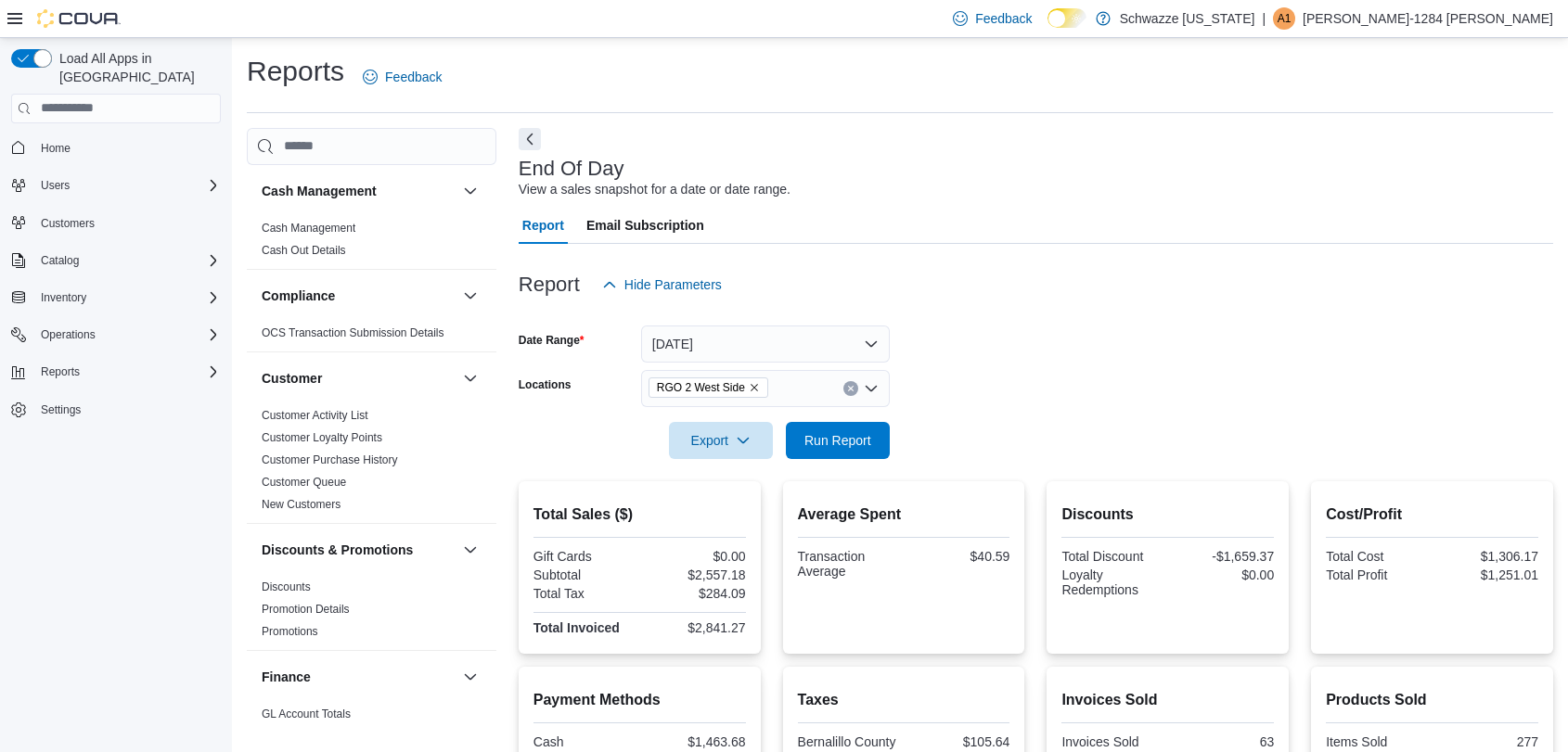
scroll to position [346, 0]
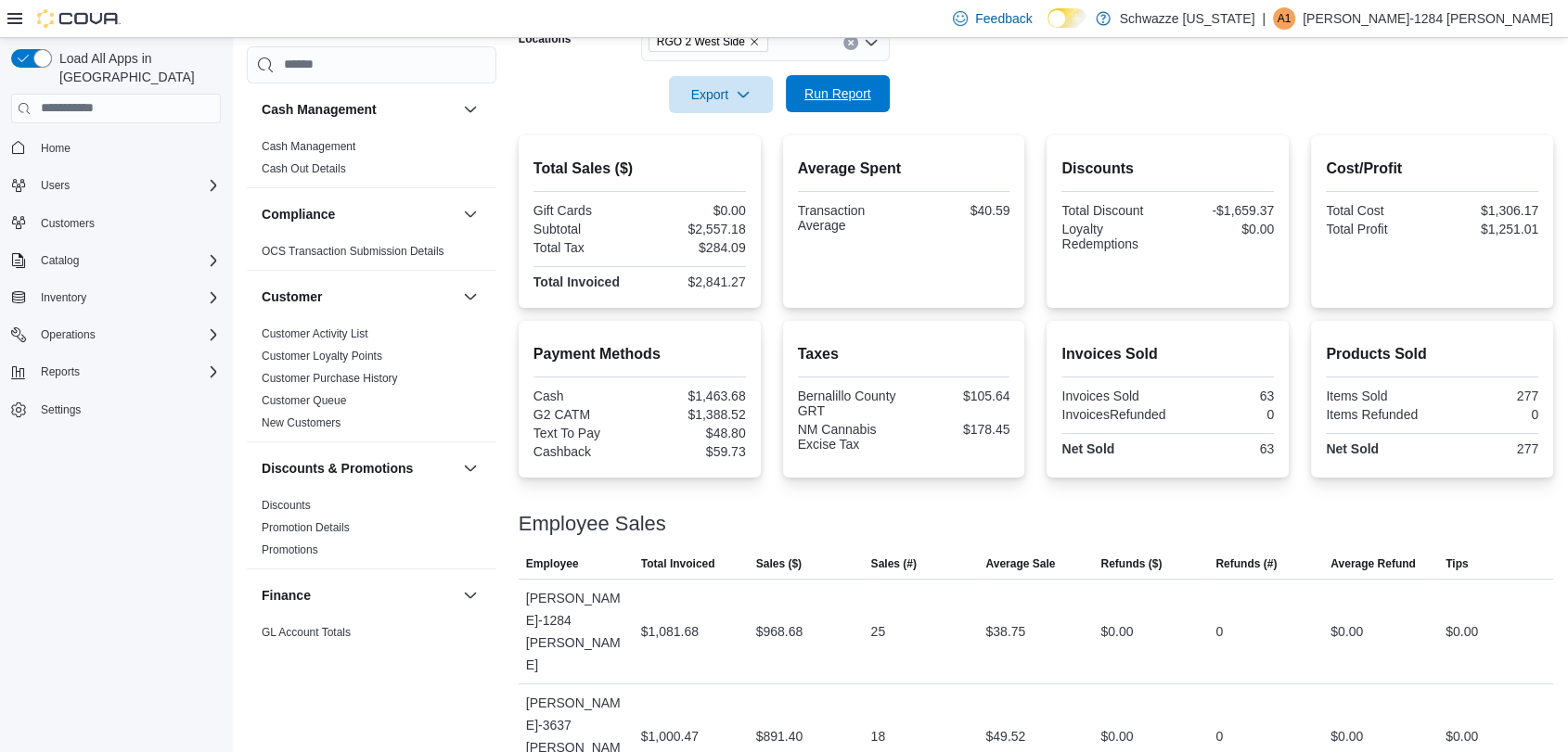
click at [845, 111] on div "Export Run Report" at bounding box center [705, 94] width 371 height 37
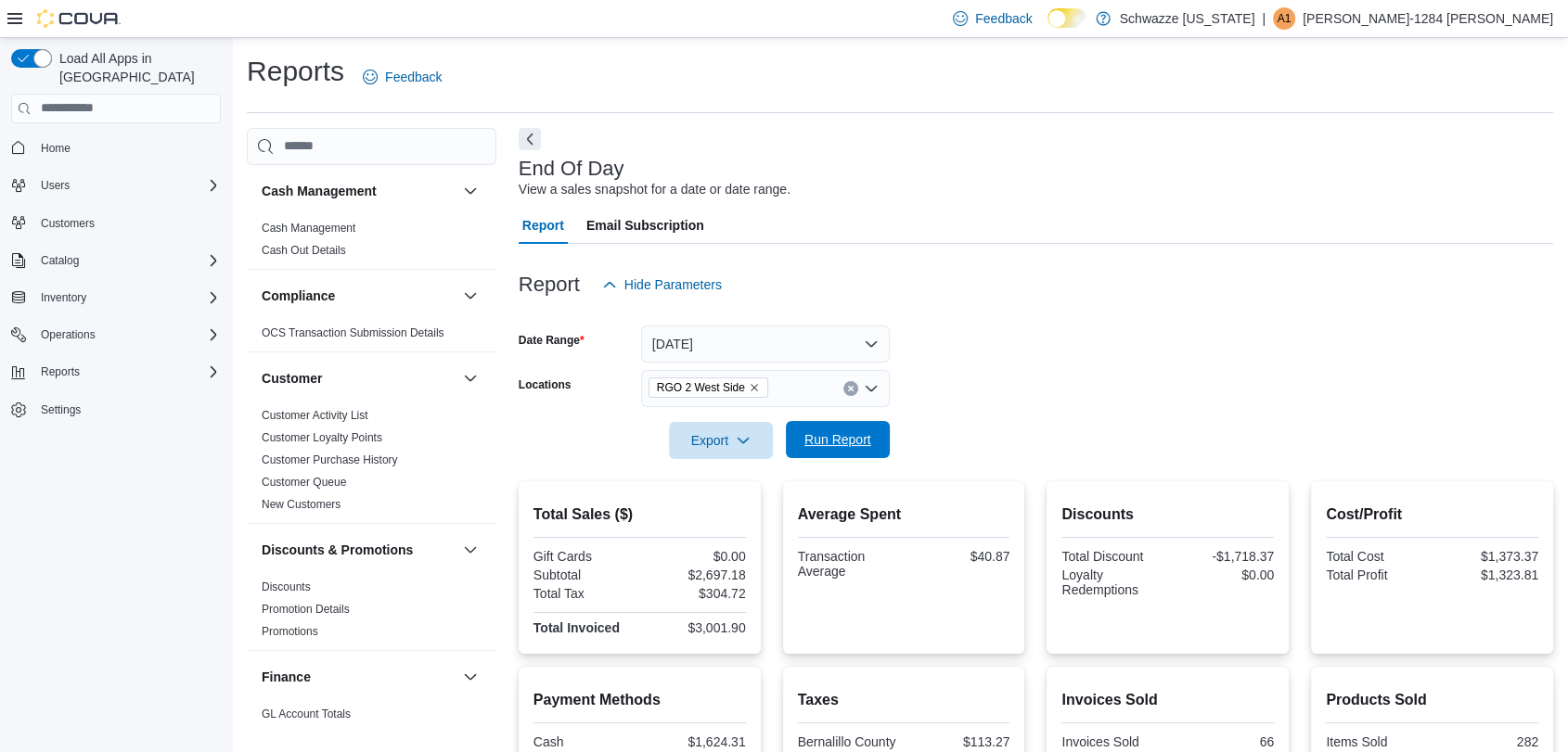
click at [854, 453] on span "Run Report" at bounding box center [838, 439] width 82 height 37
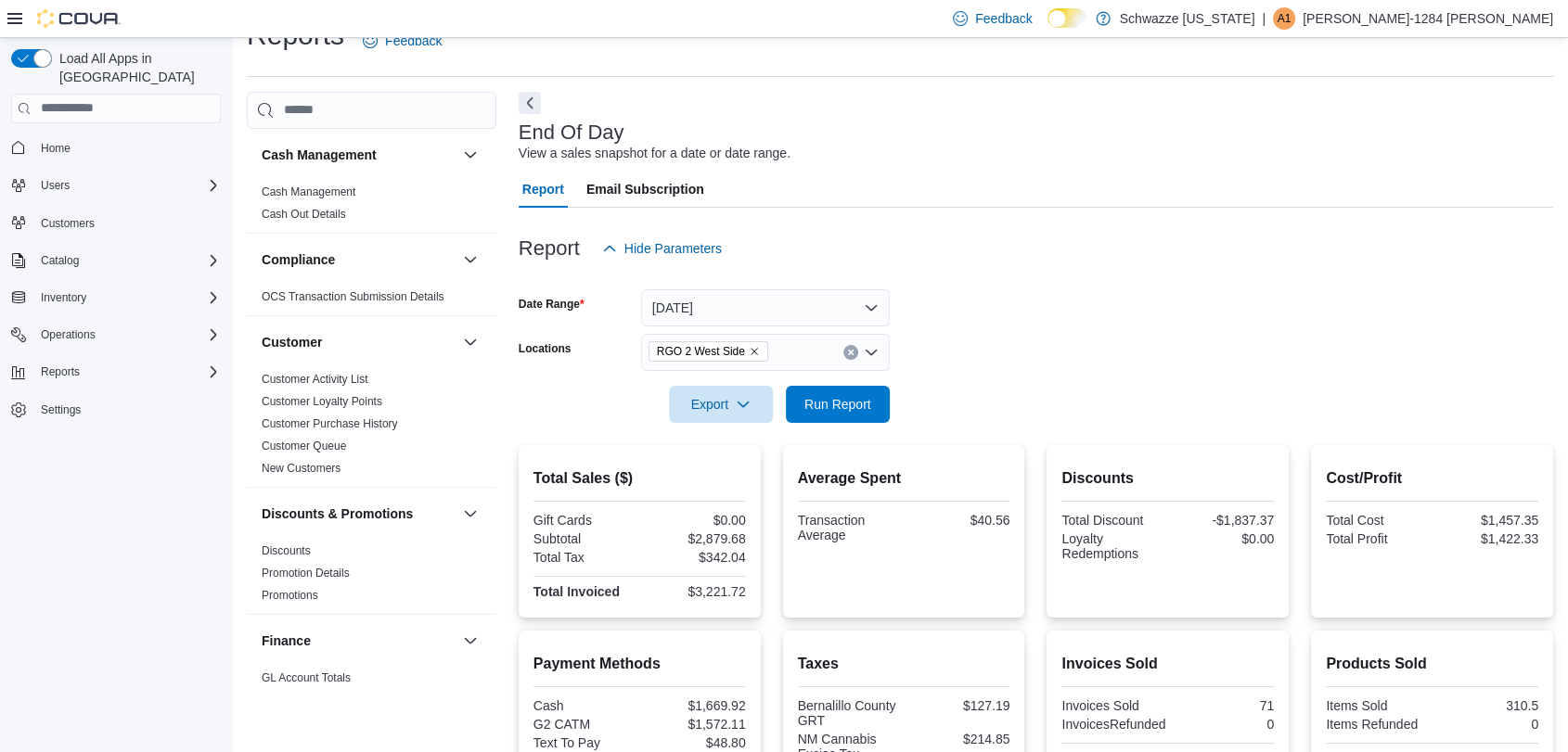
click at [1003, 410] on form "Date Range Today Locations RGO 2 West Side Export Run Report" at bounding box center [1036, 346] width 1035 height 156
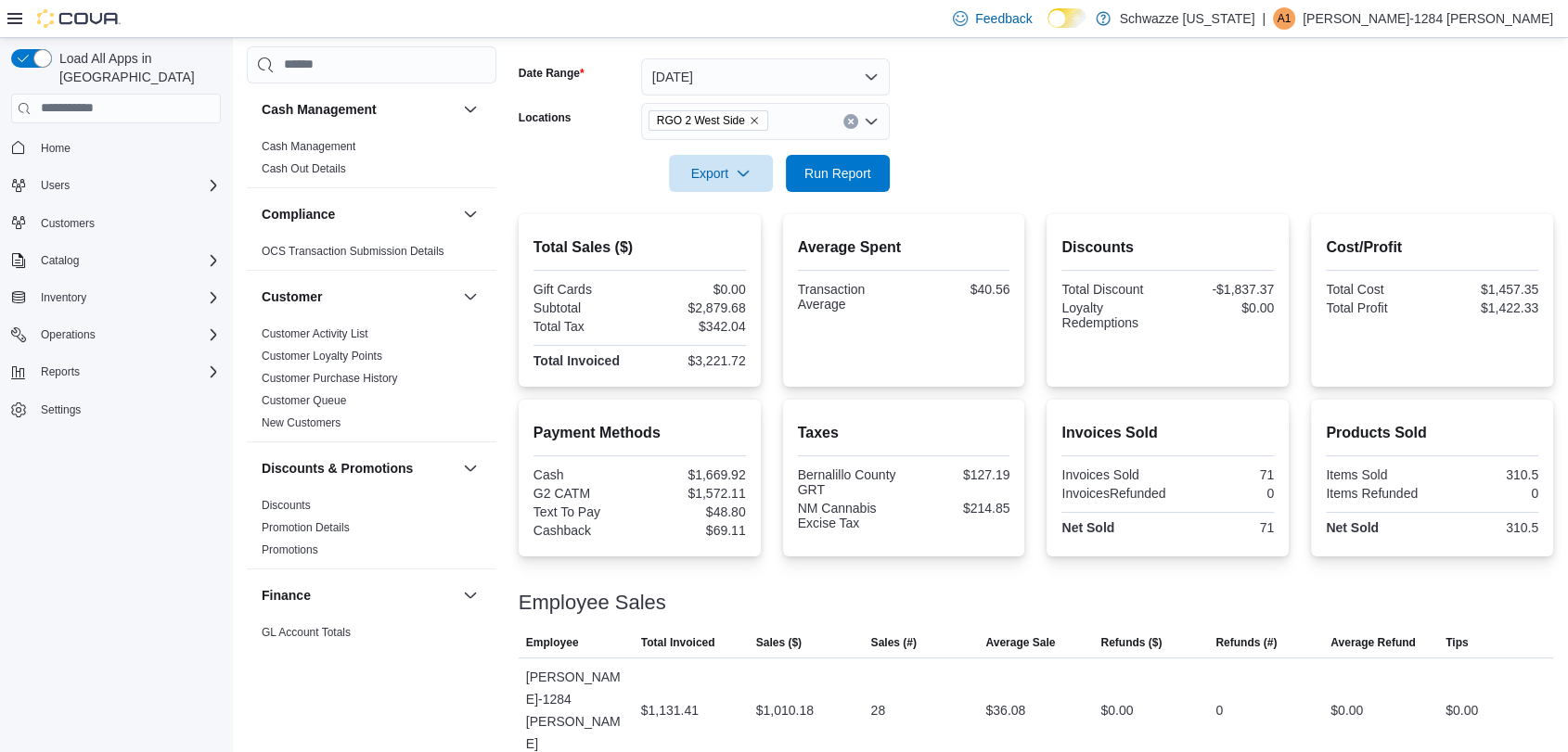
scroll to position [346, 0]
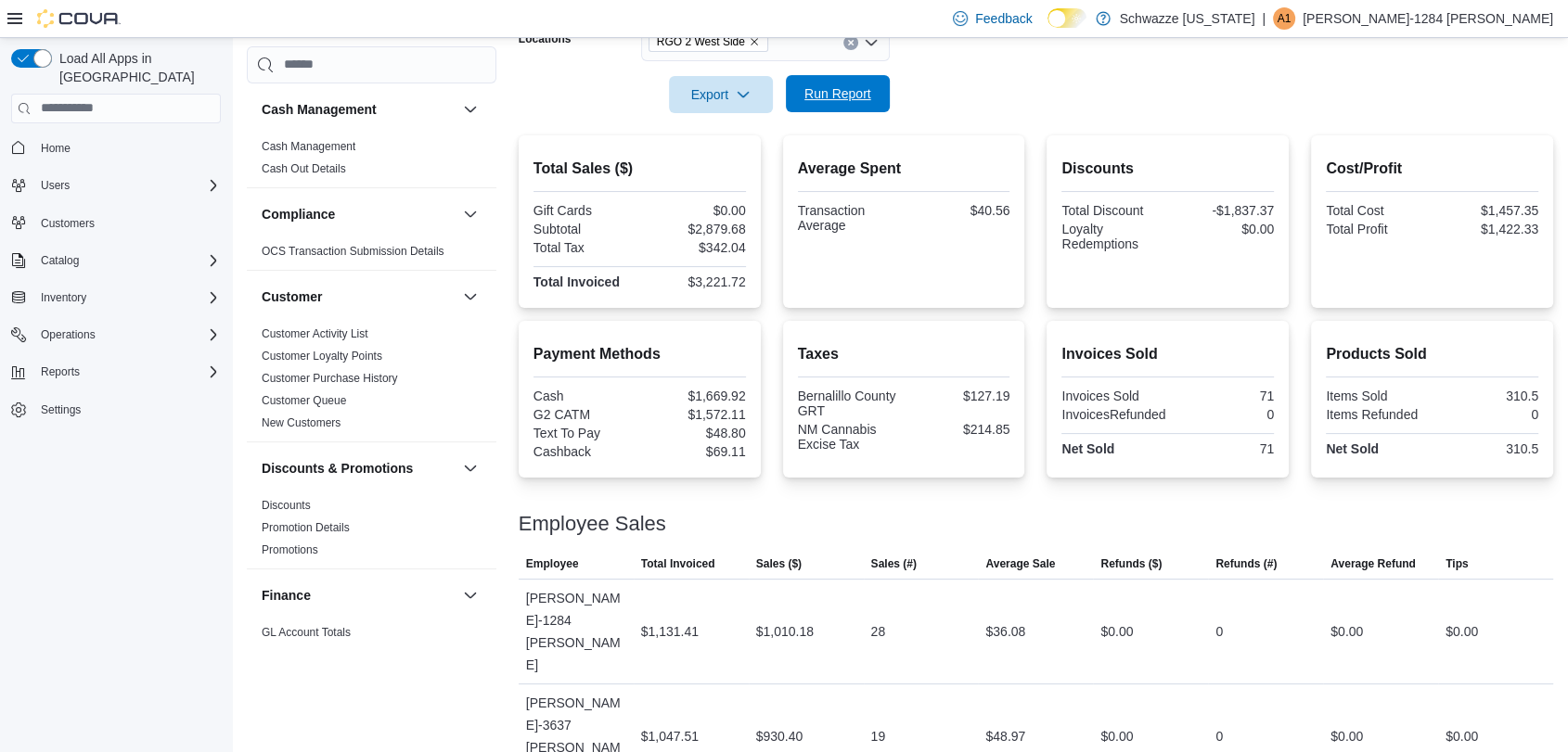
click at [828, 106] on span "Run Report" at bounding box center [838, 93] width 82 height 37
click at [61, 290] on span "Inventory" at bounding box center [64, 298] width 46 height 15
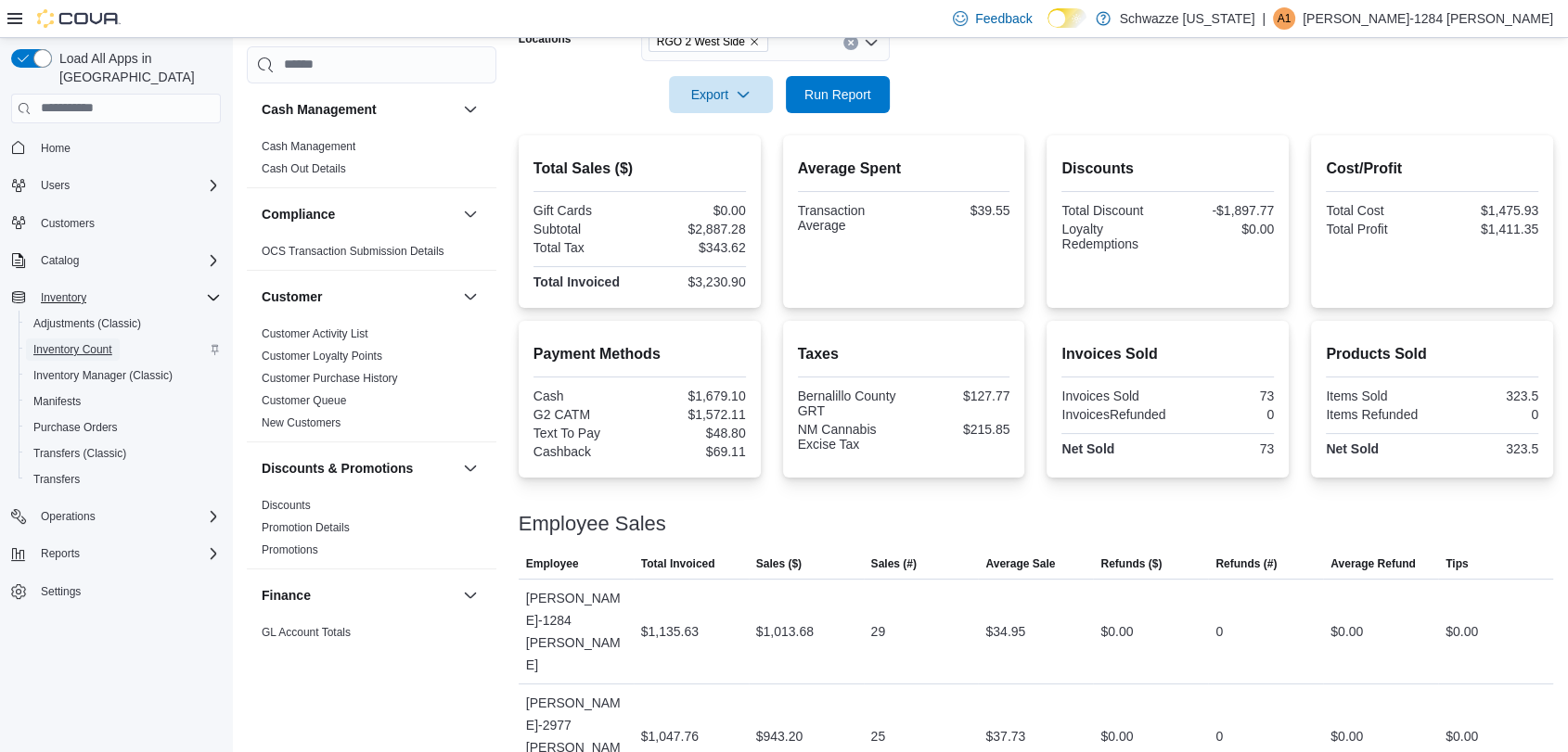
click at [74, 343] on span "Inventory Count" at bounding box center [72, 350] width 79 height 15
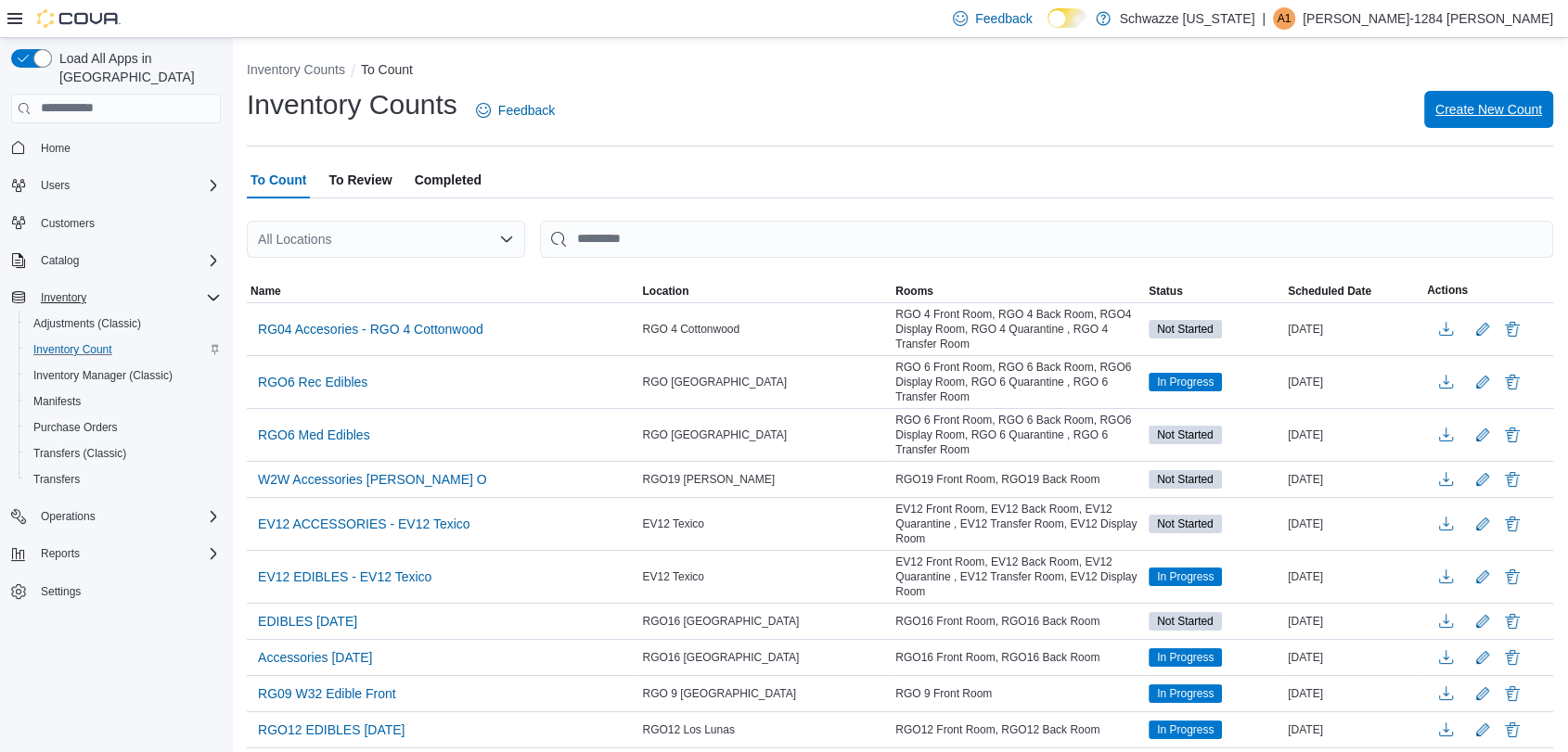
click at [1475, 101] on span "Create New Count" at bounding box center [1489, 109] width 107 height 18
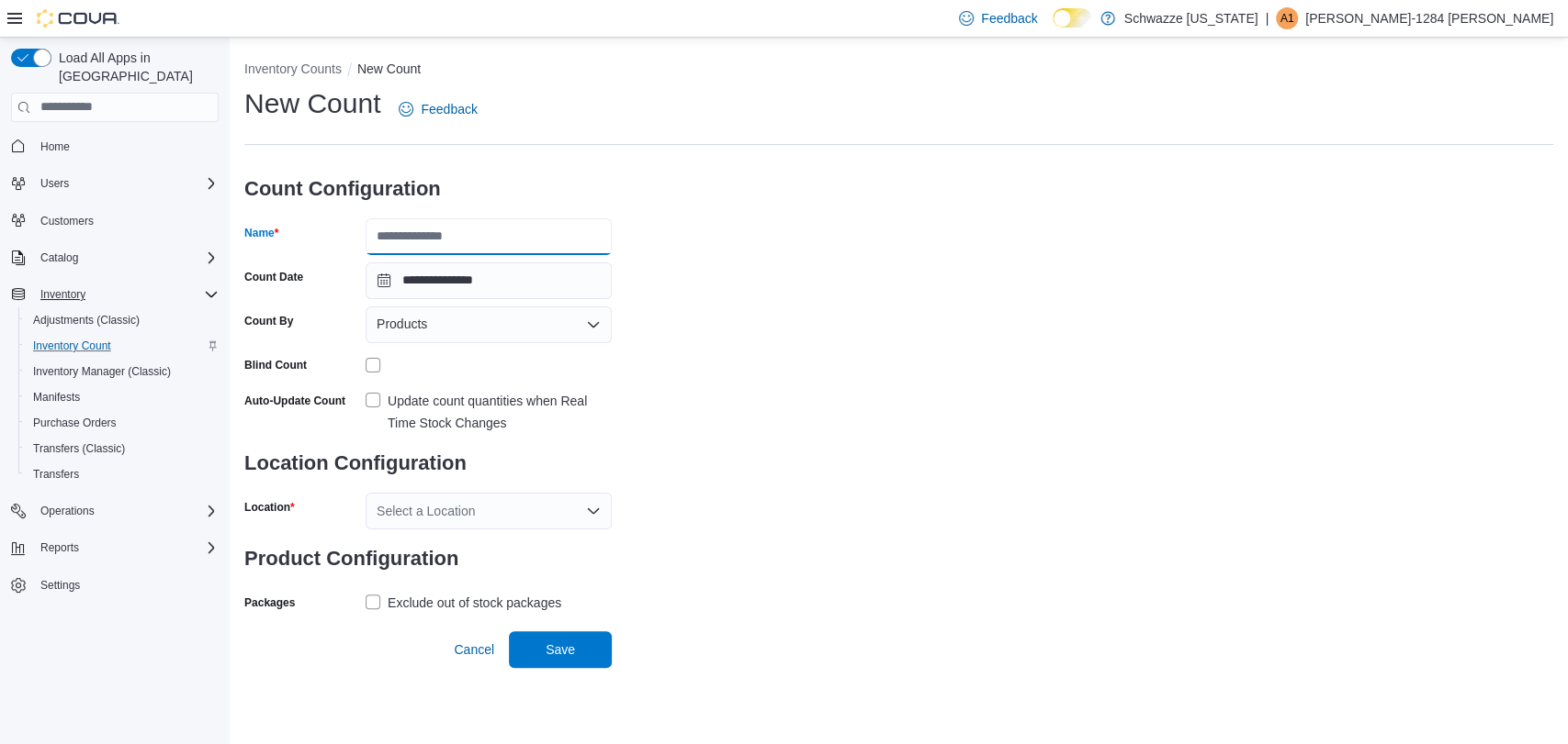
click at [512, 246] on input "Name" at bounding box center [488, 236] width 246 height 37
type input "**********"
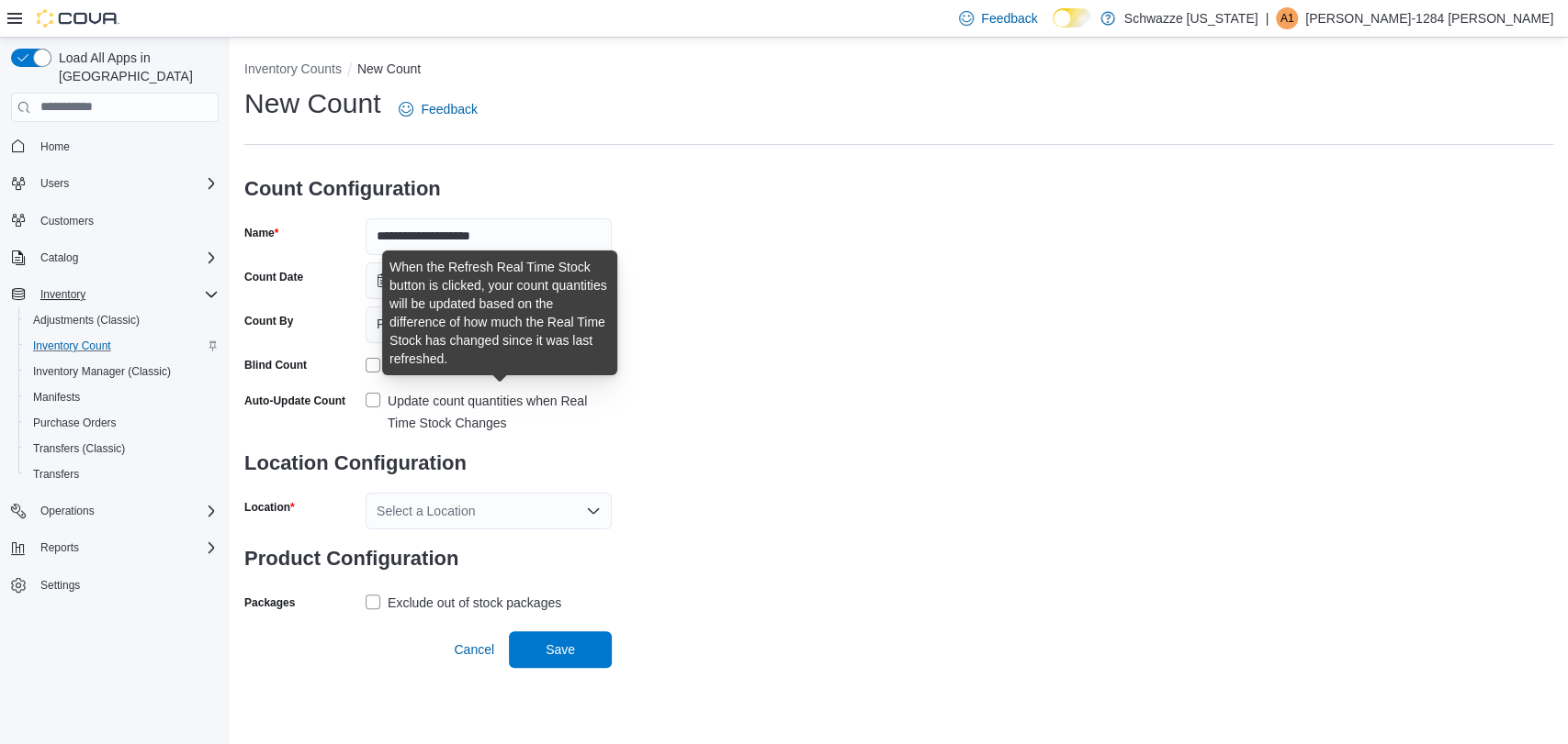
click at [475, 399] on div "Update count quantities when Real Time Stock Changes" at bounding box center [499, 412] width 224 height 44
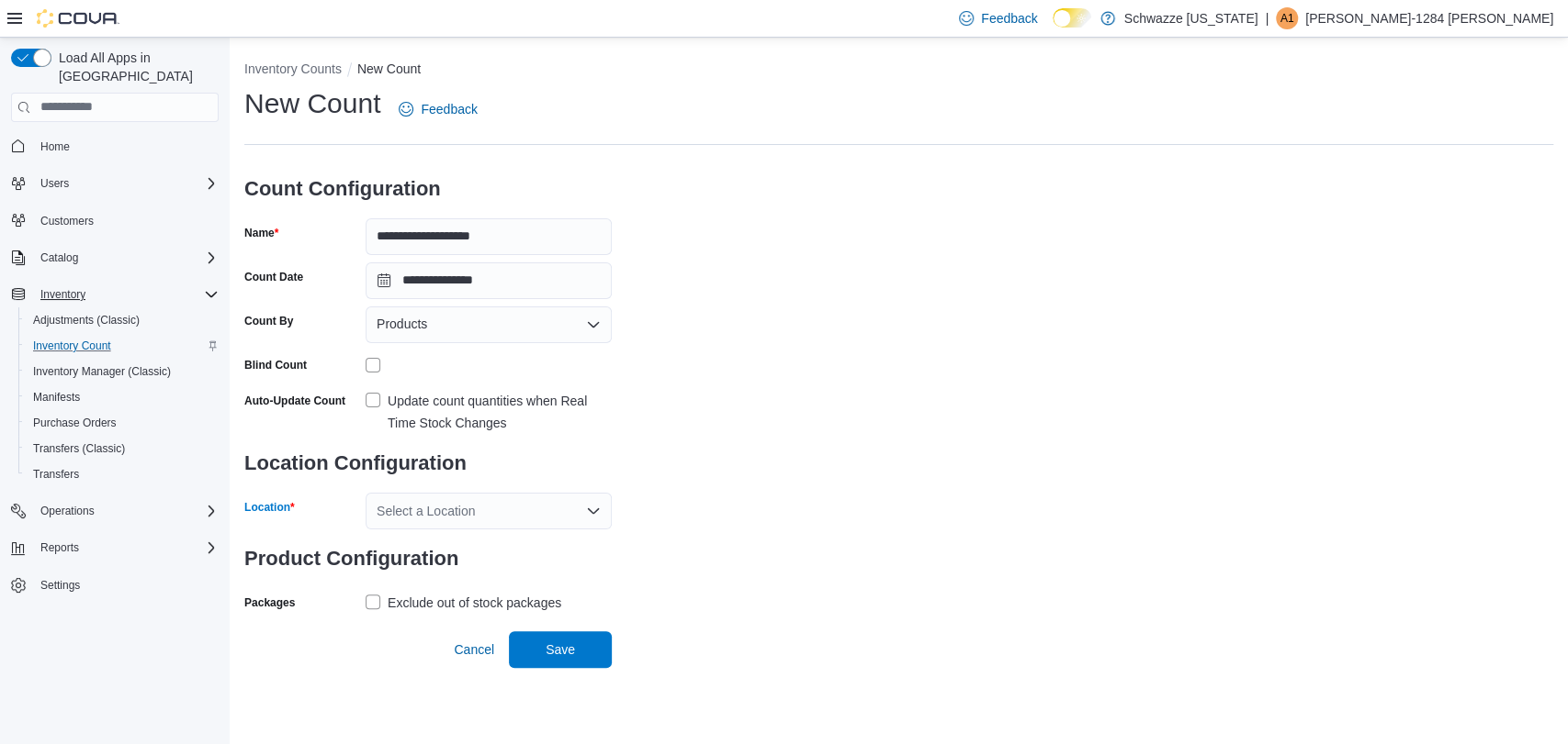
click at [451, 525] on div "Select a Location" at bounding box center [488, 510] width 246 height 37
type input "****"
click at [463, 574] on span "RGO 2 West Side" at bounding box center [487, 568] width 102 height 18
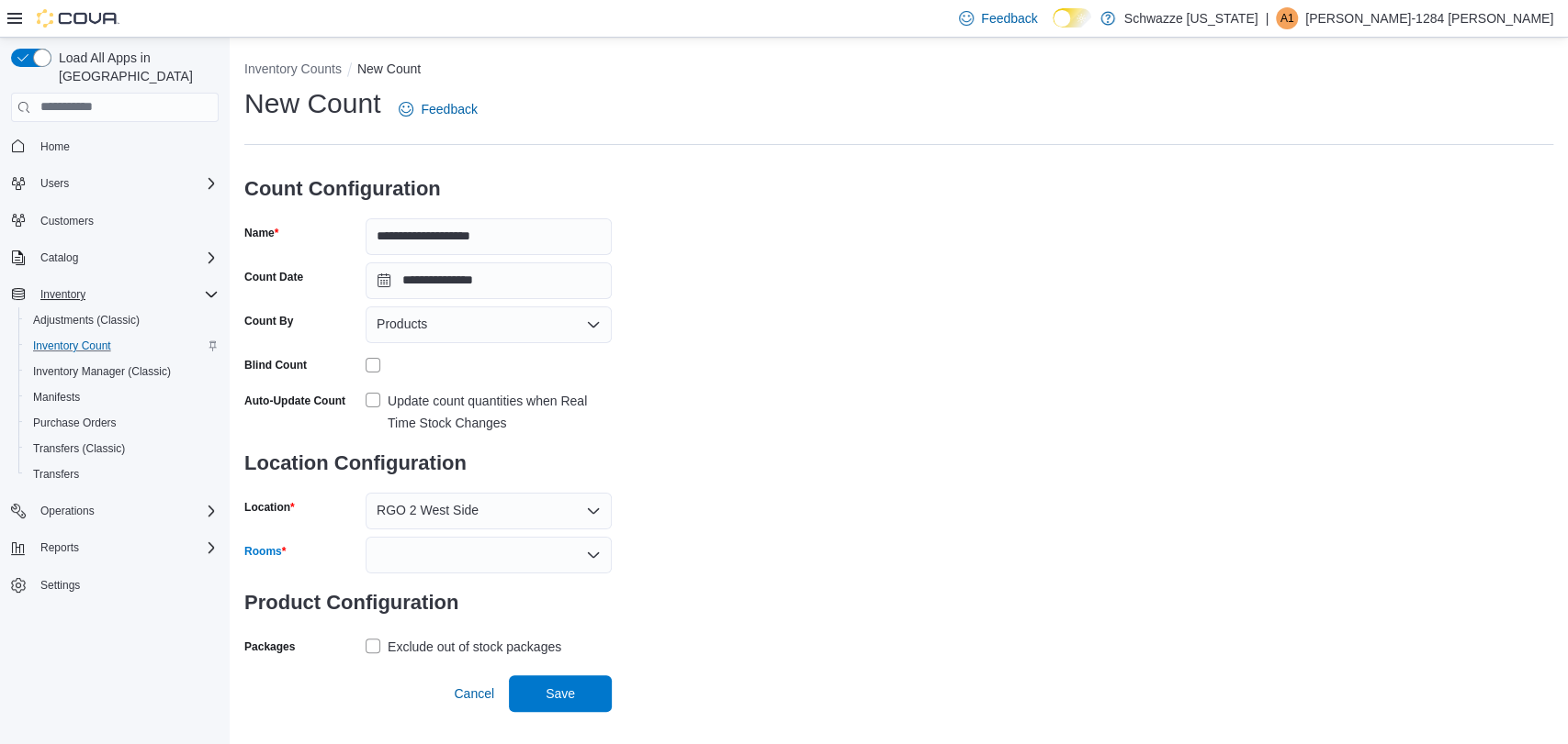
click at [463, 571] on div at bounding box center [488, 555] width 246 height 37
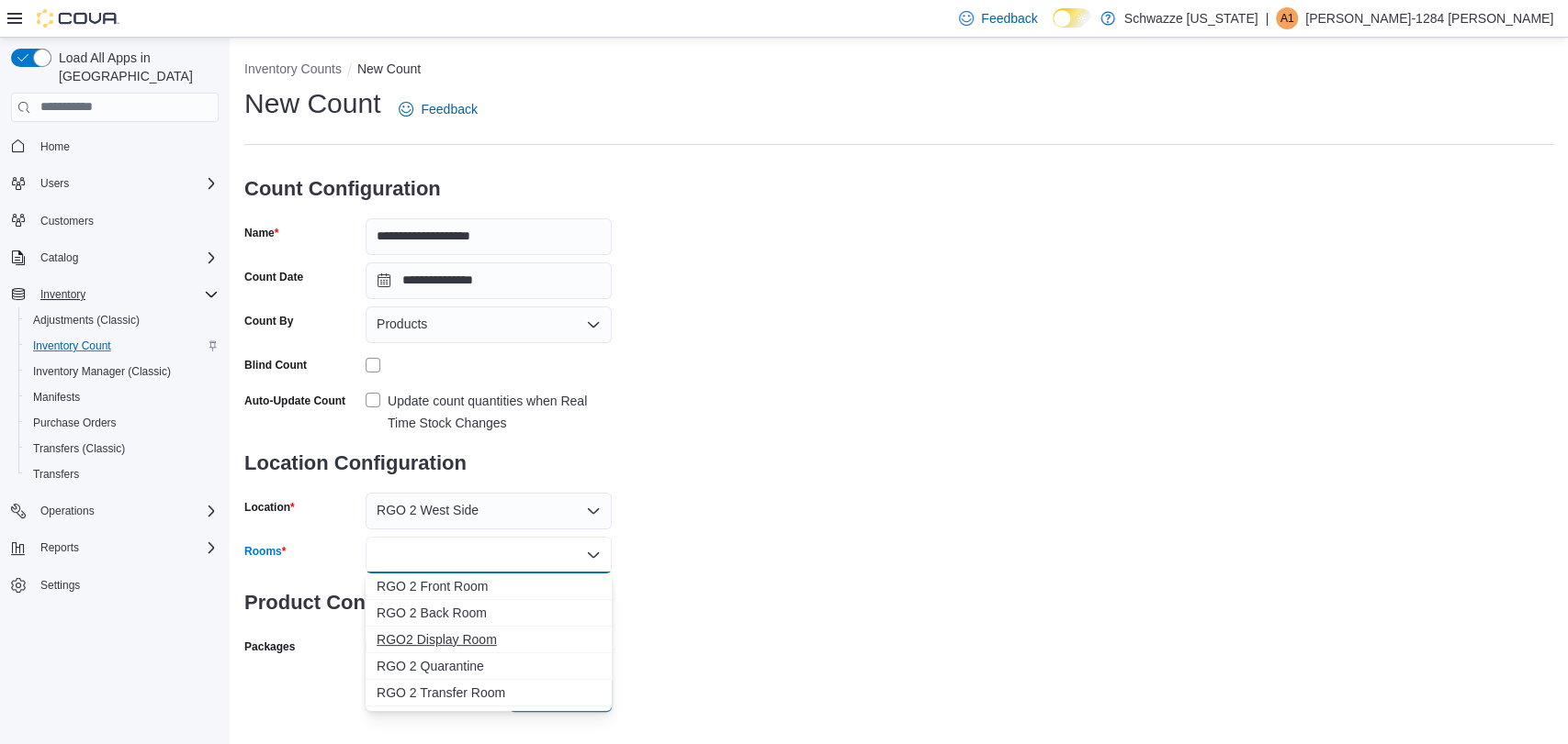
click at [503, 642] on span "RGO2 Display Room" at bounding box center [489, 639] width 224 height 18
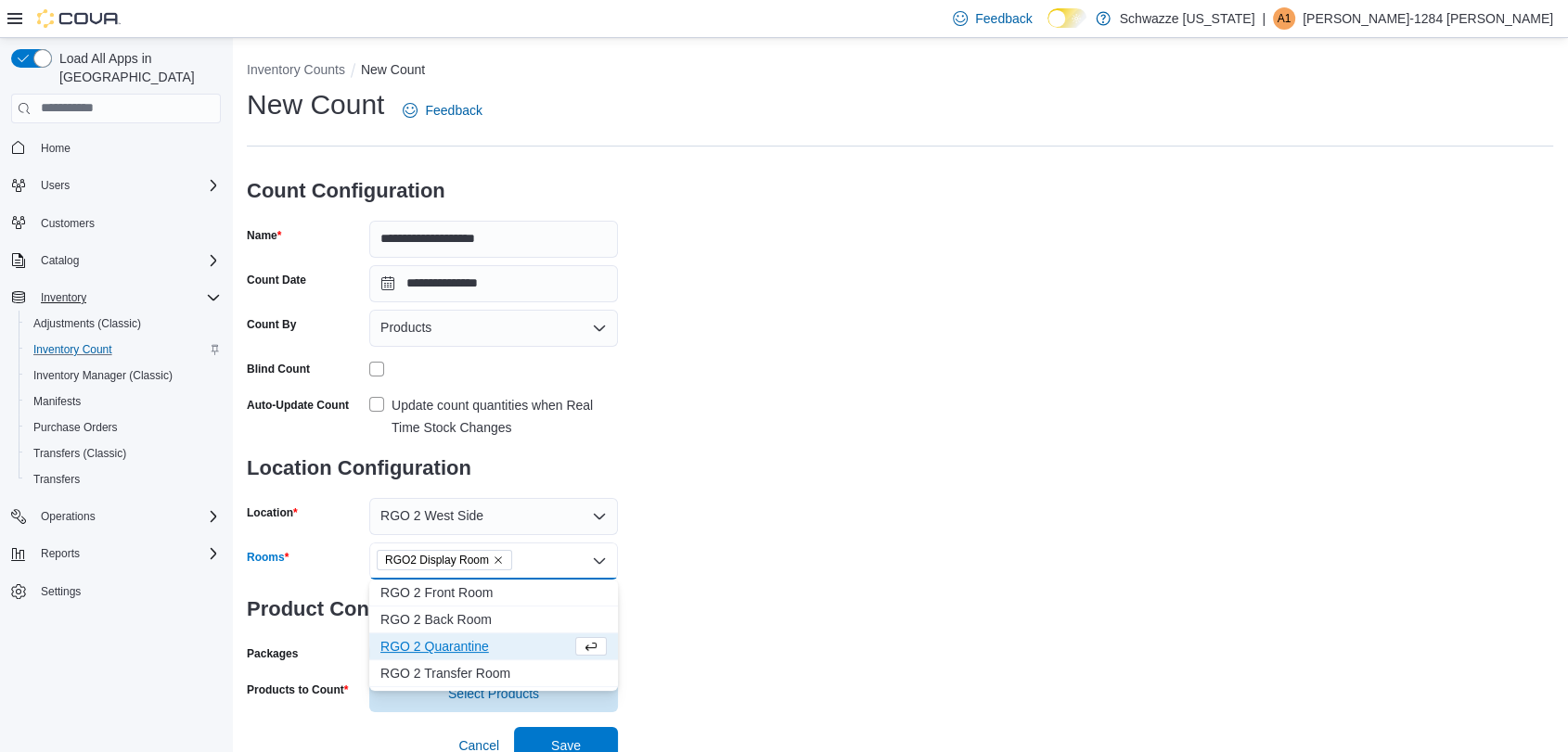
click at [508, 649] on span "RGO 2 Quarantine" at bounding box center [476, 645] width 191 height 18
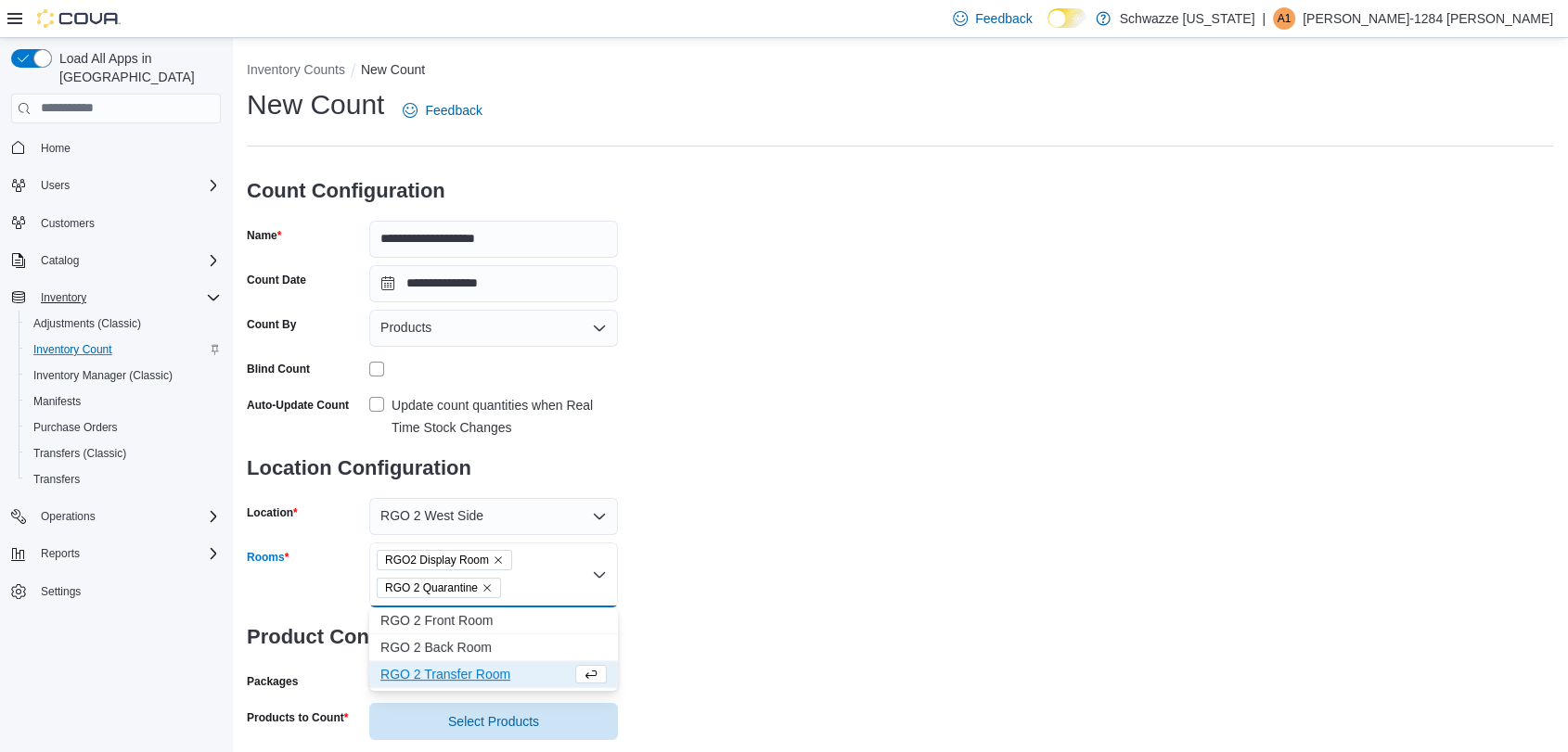
click at [508, 649] on span "RGO 2 Back Room" at bounding box center [494, 646] width 227 height 18
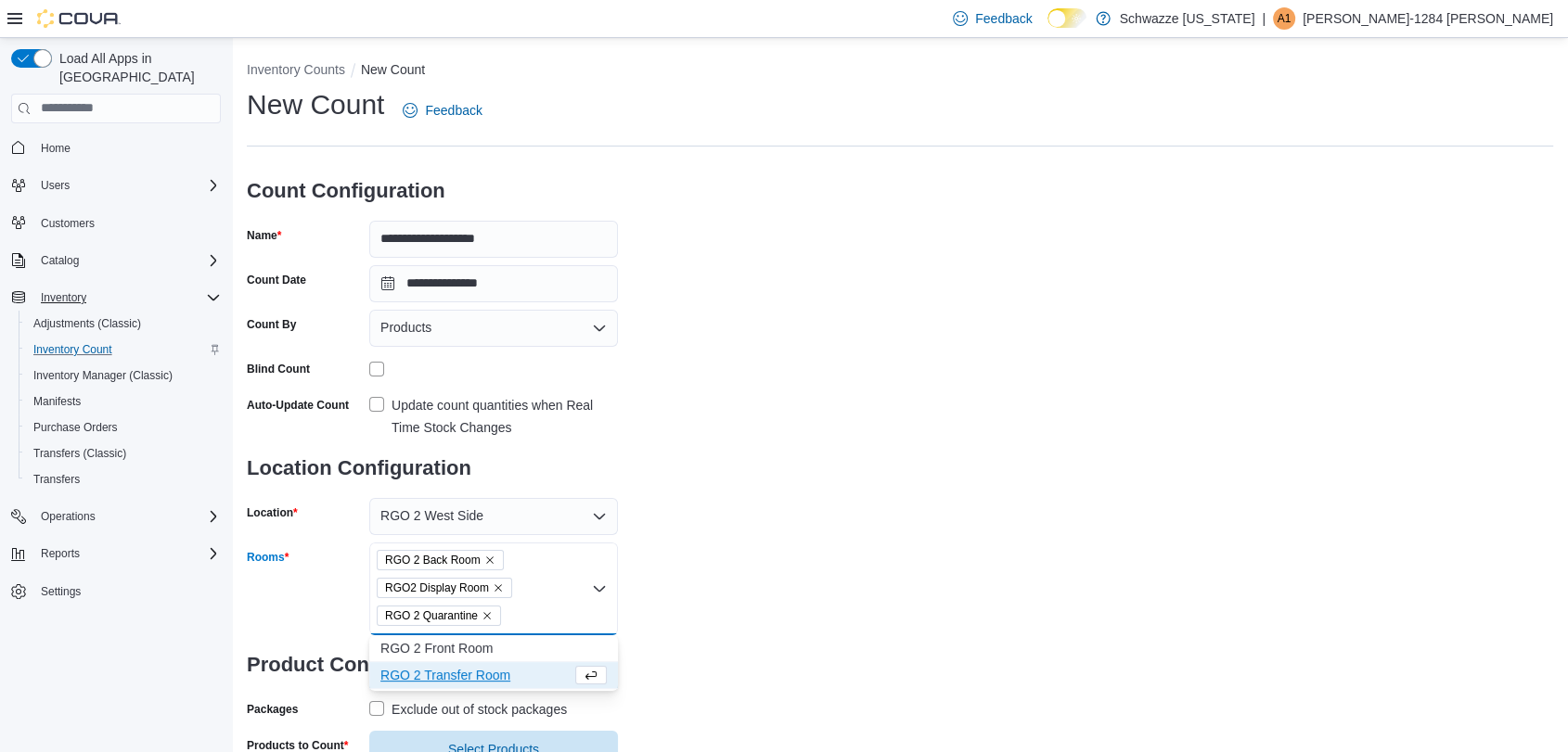
click at [508, 649] on span "RGO 2 Front Room" at bounding box center [494, 647] width 227 height 18
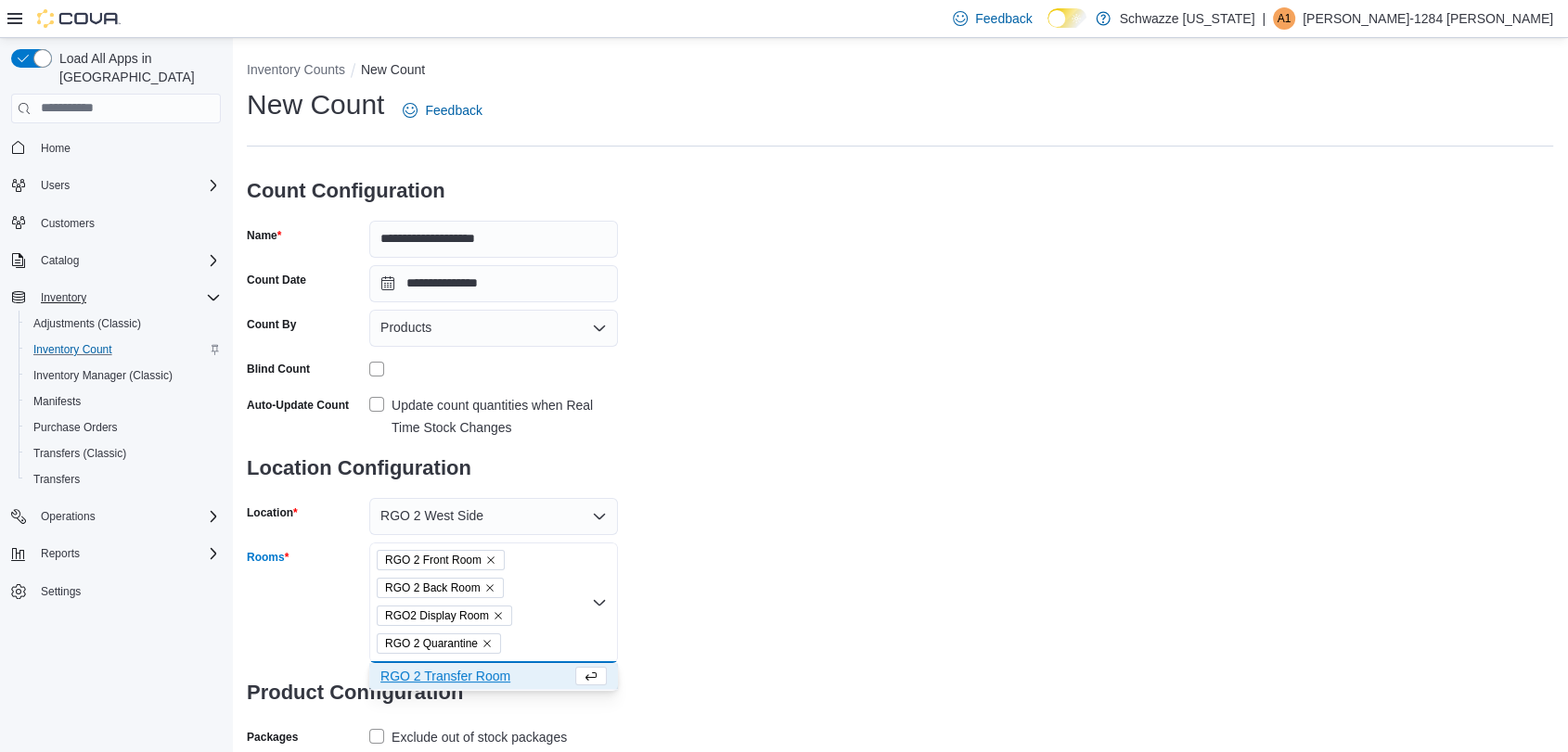
click at [515, 678] on span "RGO 2 Transfer Room" at bounding box center [476, 676] width 191 height 18
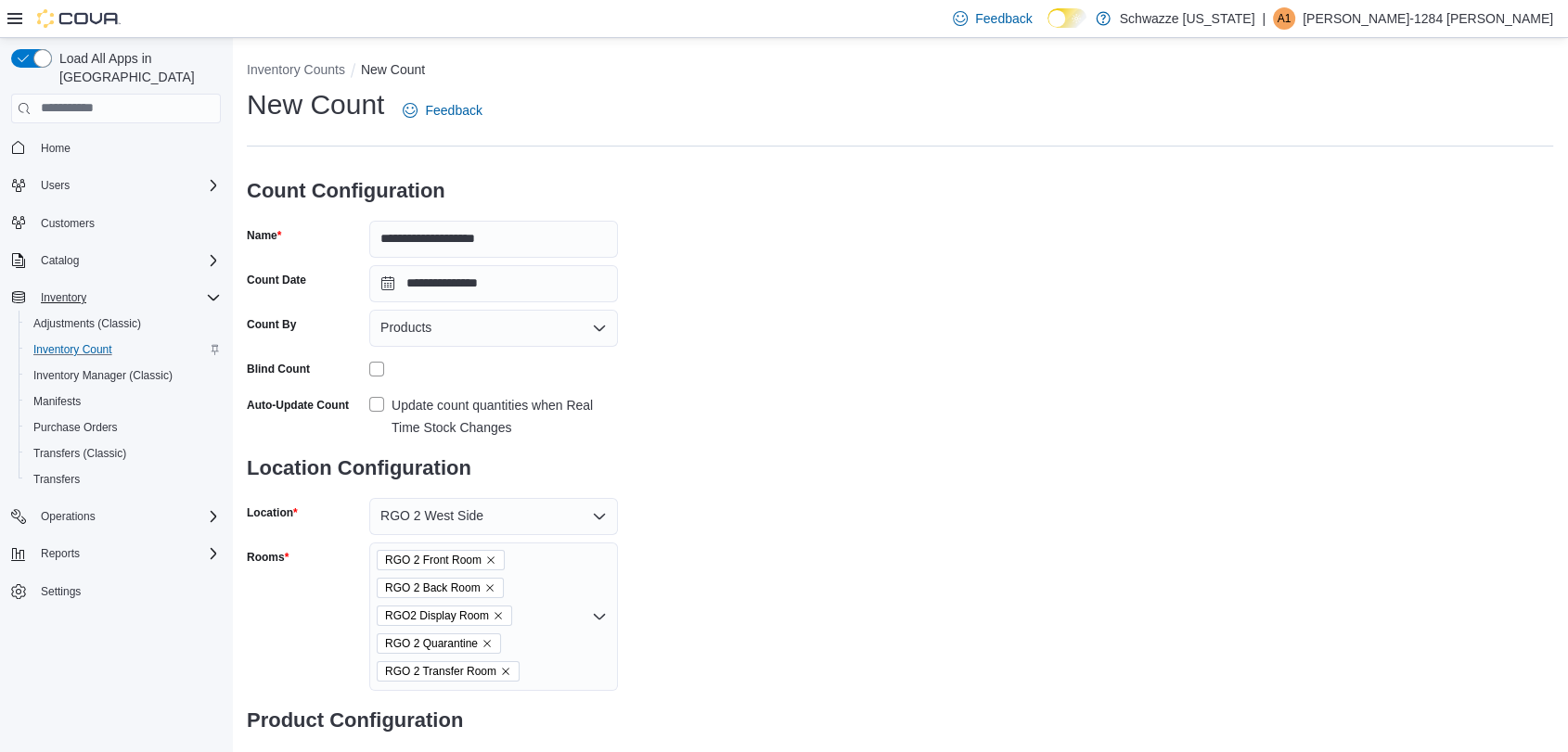
click at [287, 671] on div "Rooms" at bounding box center [304, 617] width 115 height 148
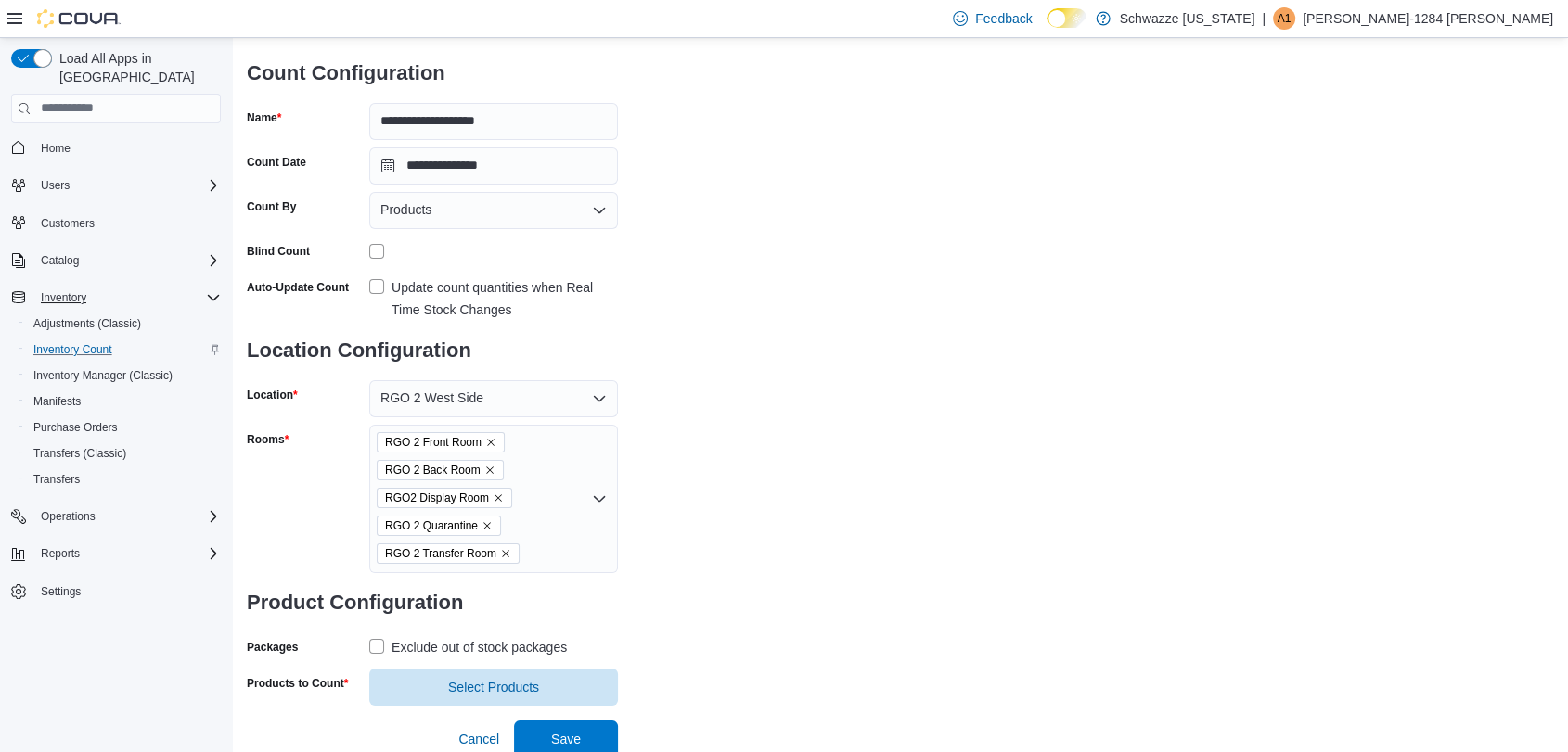
scroll to position [123, 0]
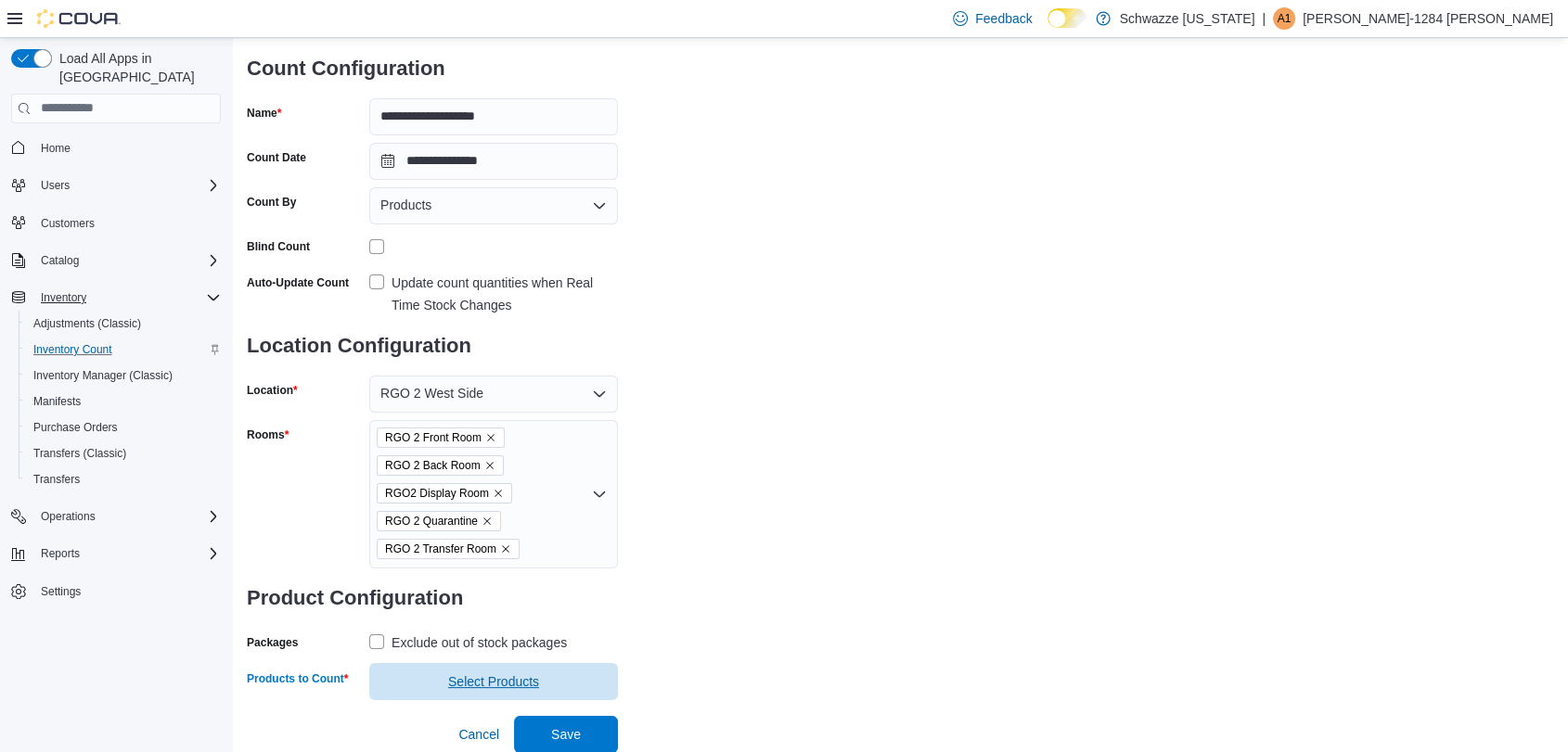
click at [414, 672] on span "Select Products" at bounding box center [494, 682] width 227 height 37
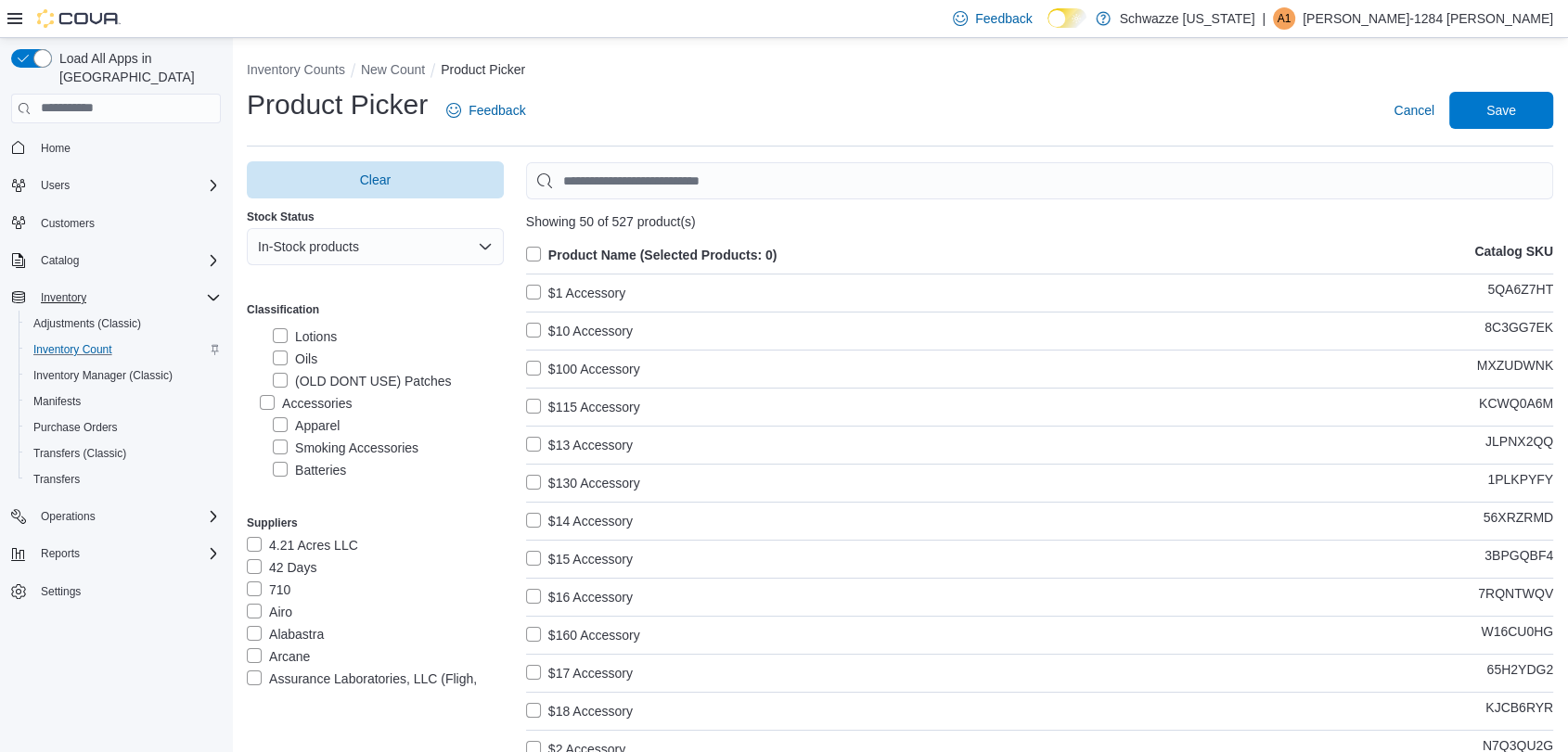
scroll to position [989, 0]
click at [268, 386] on label "Accessories" at bounding box center [306, 389] width 91 height 22
click at [541, 257] on label "Product Name (Selected Products: 0)" at bounding box center [652, 254] width 251 height 22
click at [1535, 113] on span "Save" at bounding box center [1501, 109] width 82 height 37
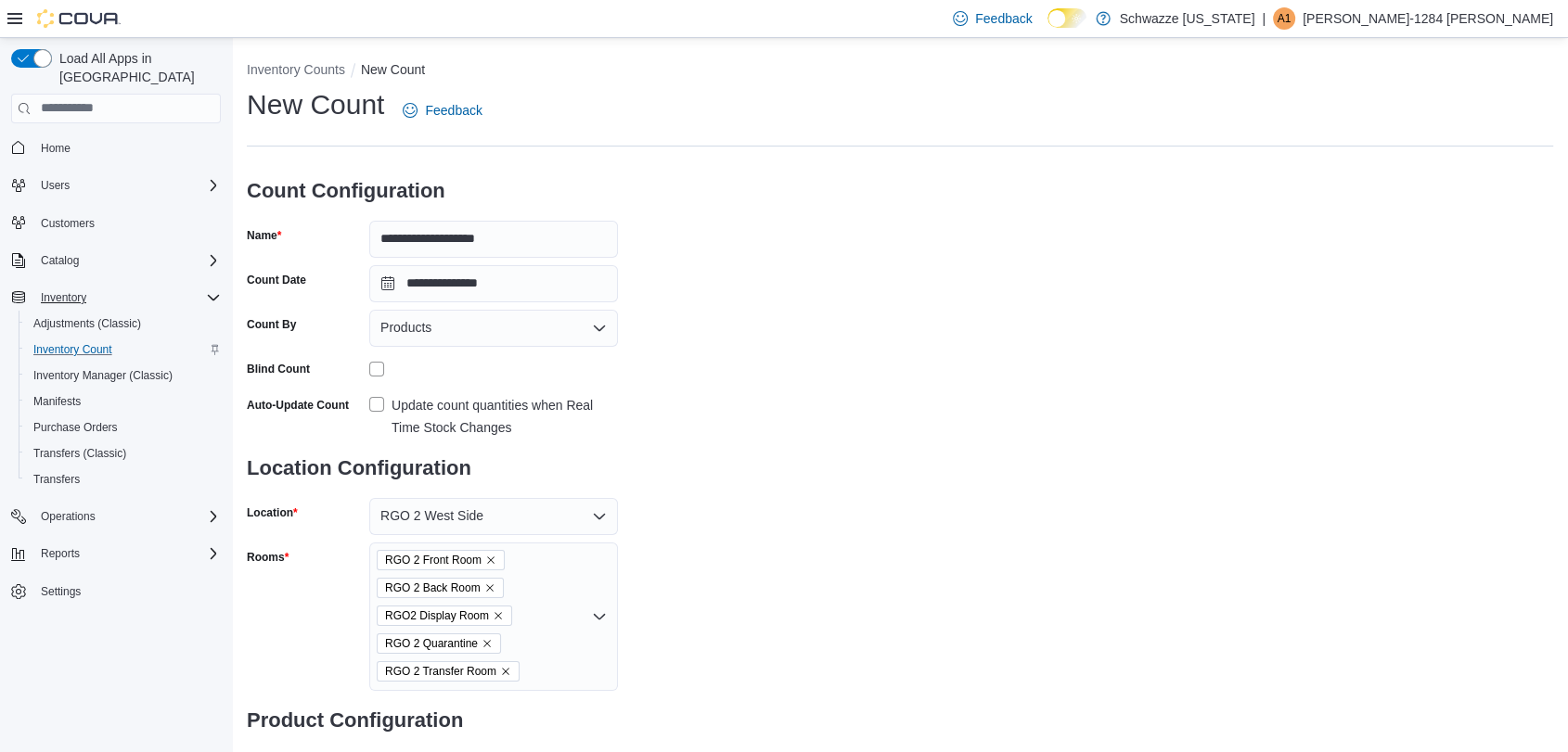
click at [865, 480] on div "**********" at bounding box center [900, 473] width 1306 height 774
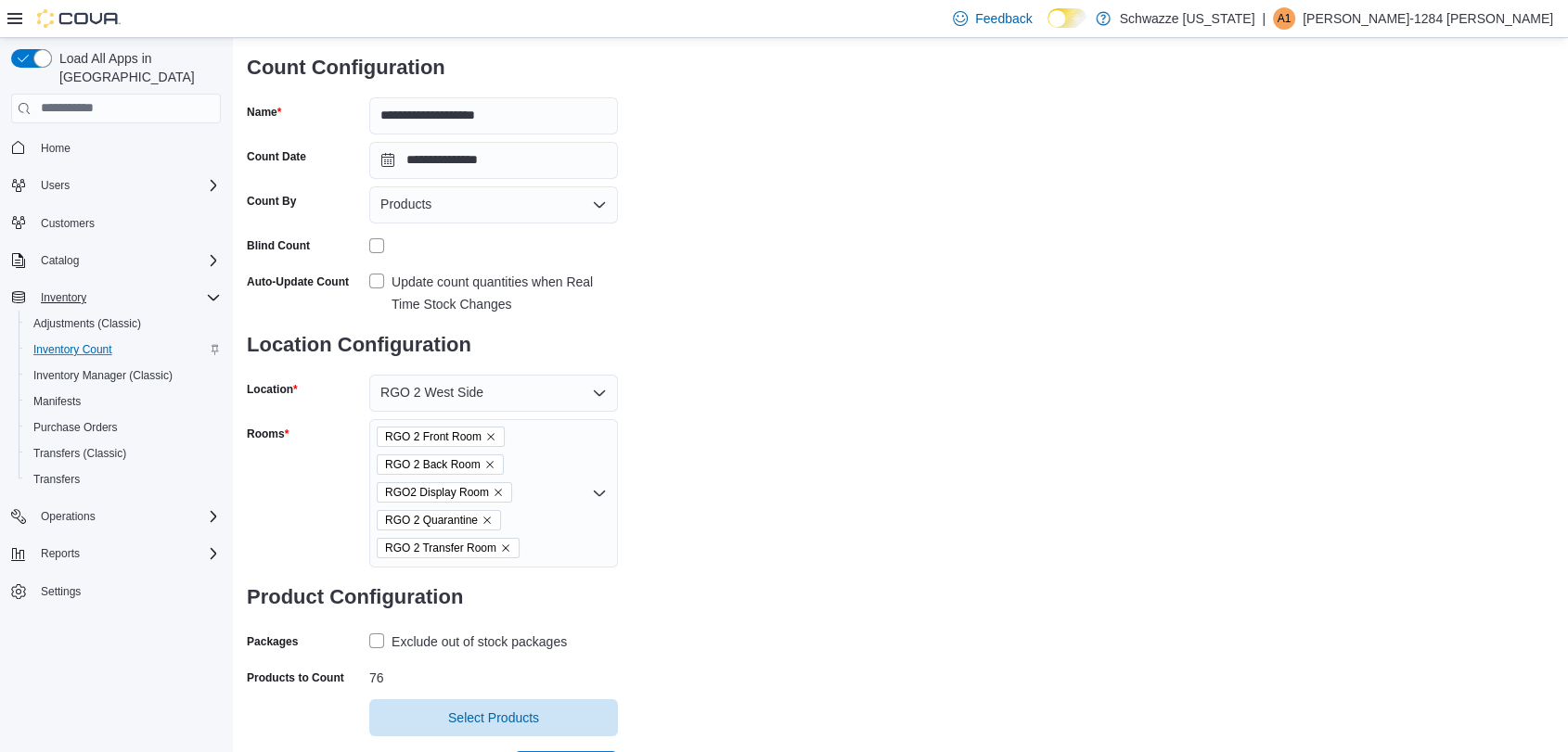
scroll to position [159, 0]
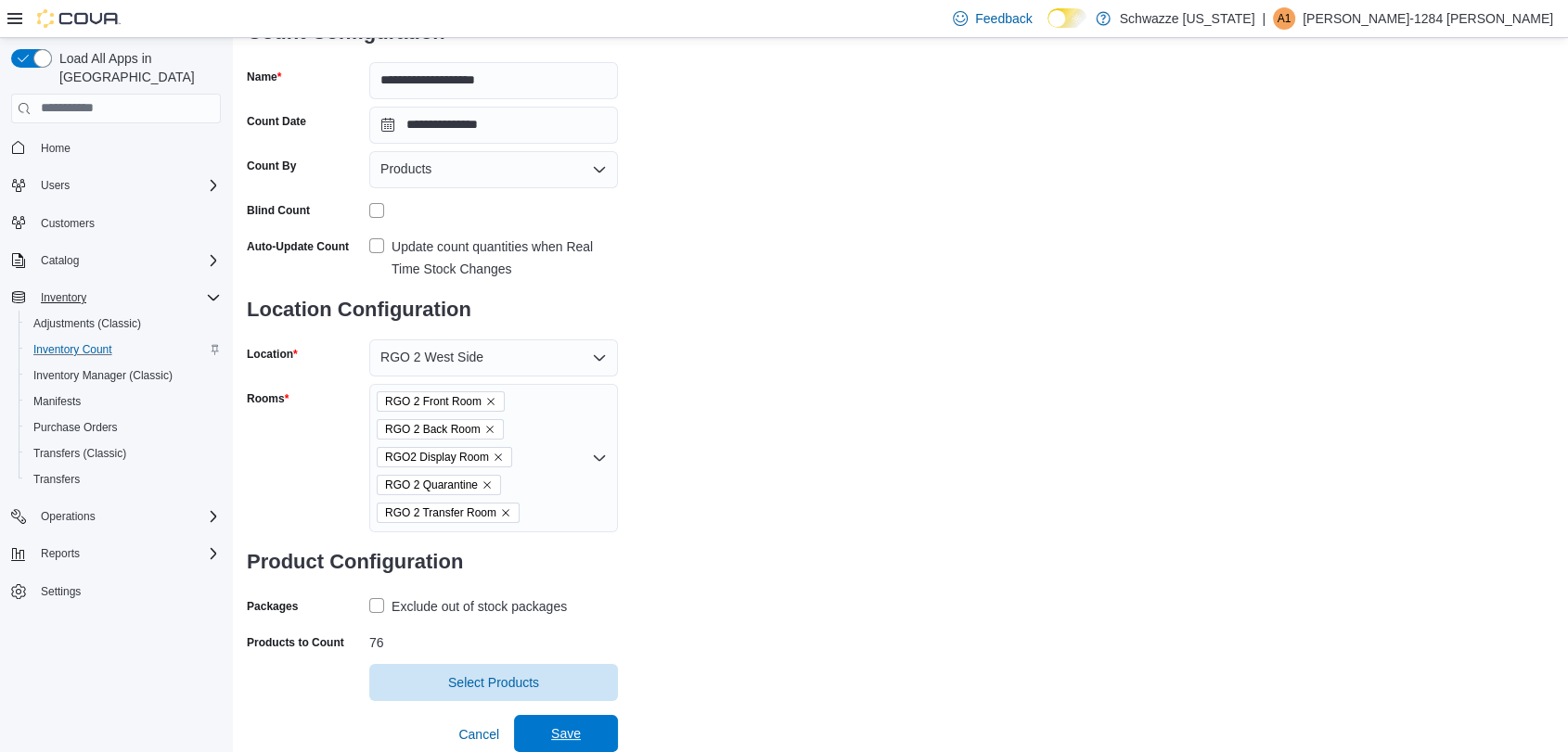
click at [610, 735] on button "Save" at bounding box center [566, 733] width 104 height 37
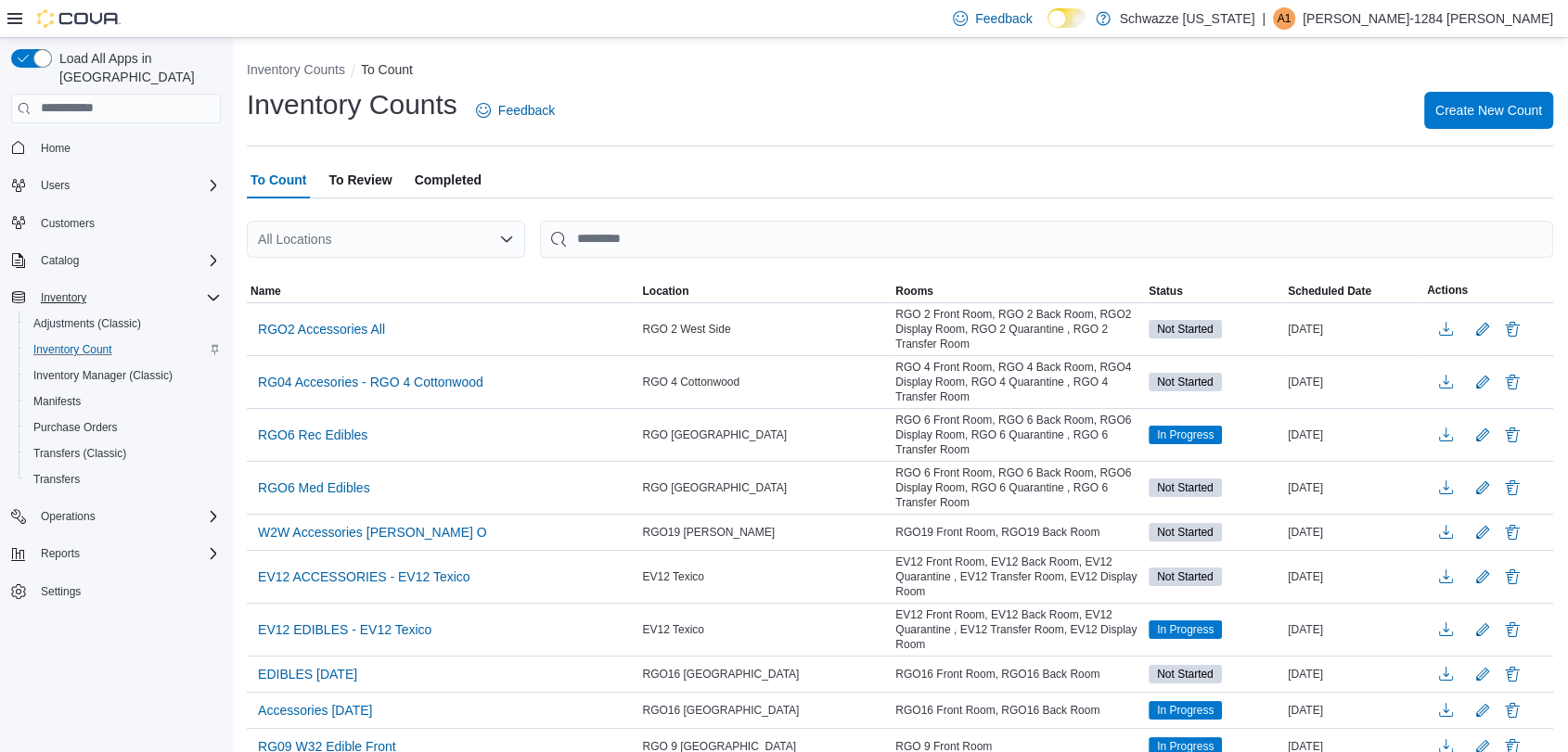
click at [682, 72] on ol "Inventory Counts To Count" at bounding box center [900, 70] width 1306 height 22
click at [586, 87] on div "Inventory Counts Feedback Create New Count" at bounding box center [900, 110] width 1306 height 49
click at [65, 368] on span "Inventory Manager (Classic)" at bounding box center [103, 376] width 139 height 15
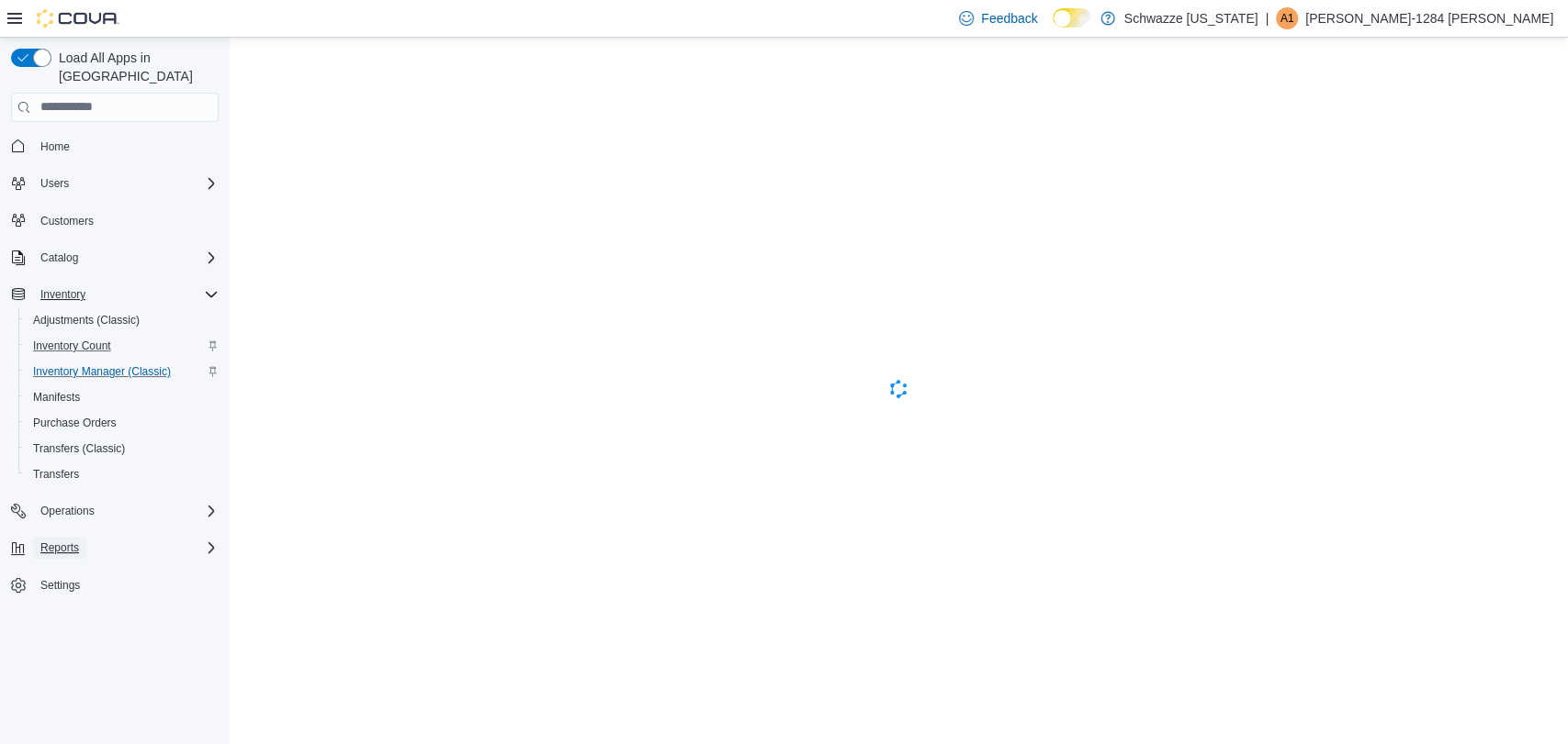
click at [60, 537] on span "Reports" at bounding box center [59, 547] width 39 height 22
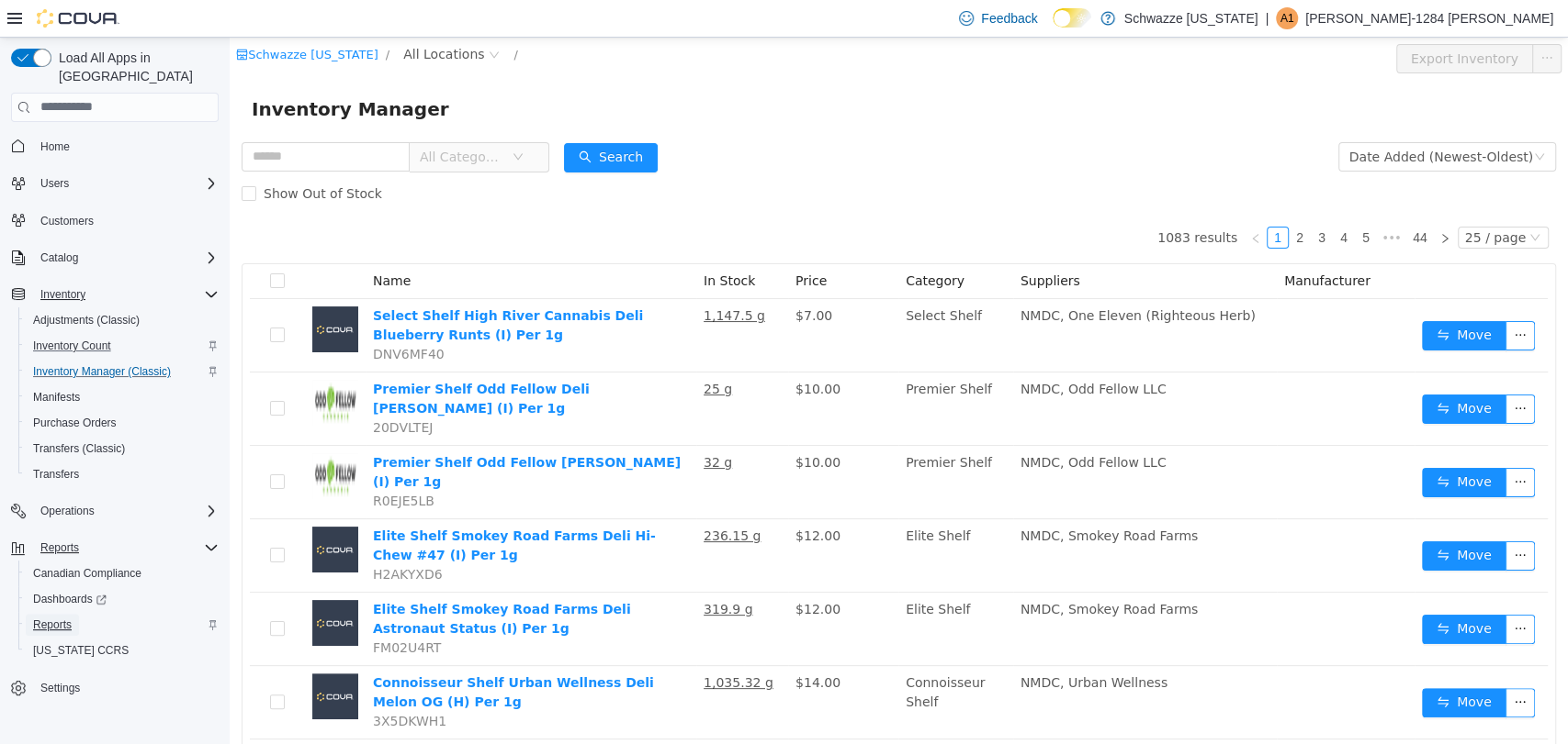
click at [69, 618] on span "Reports" at bounding box center [52, 625] width 39 height 15
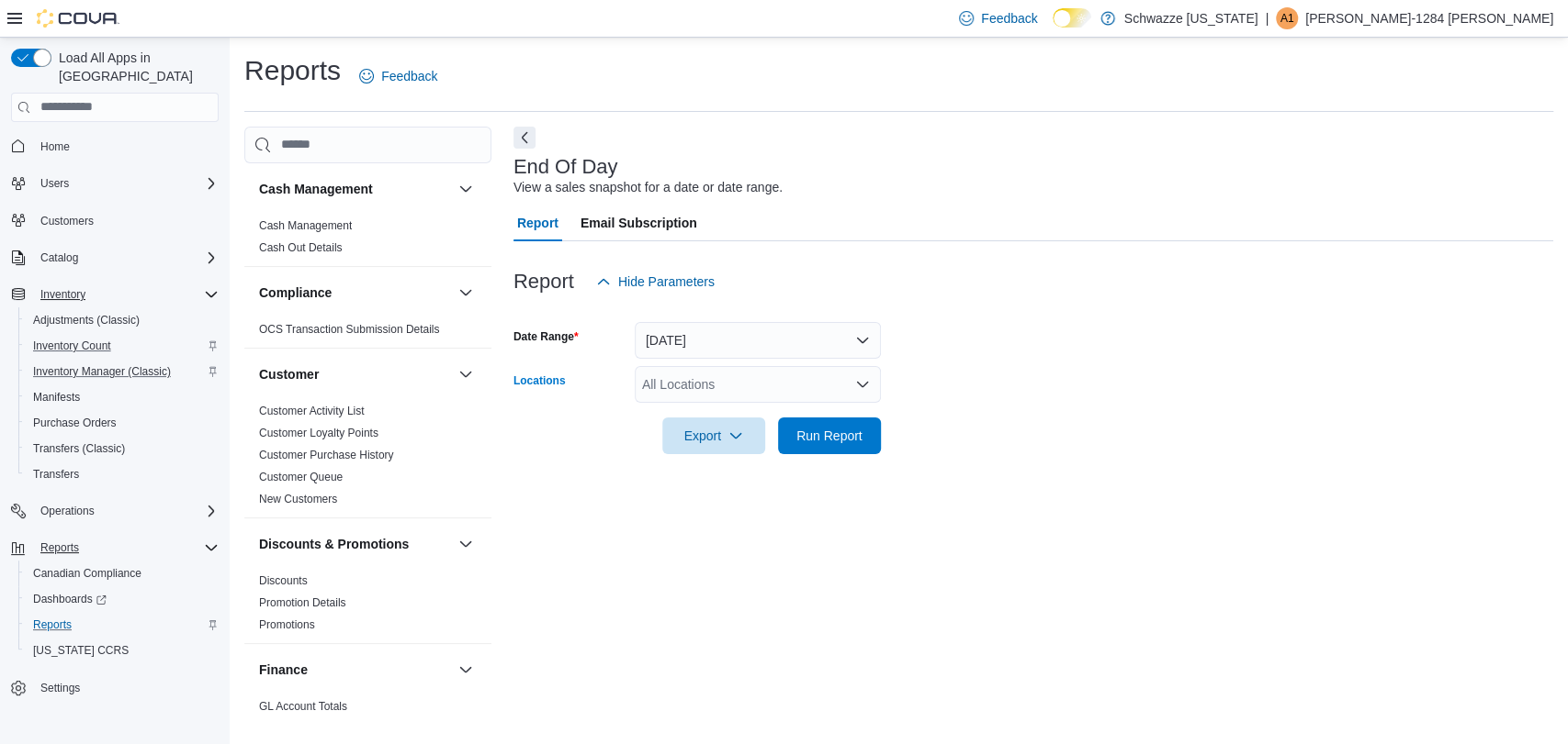
click at [689, 377] on div "All Locations" at bounding box center [757, 384] width 246 height 37
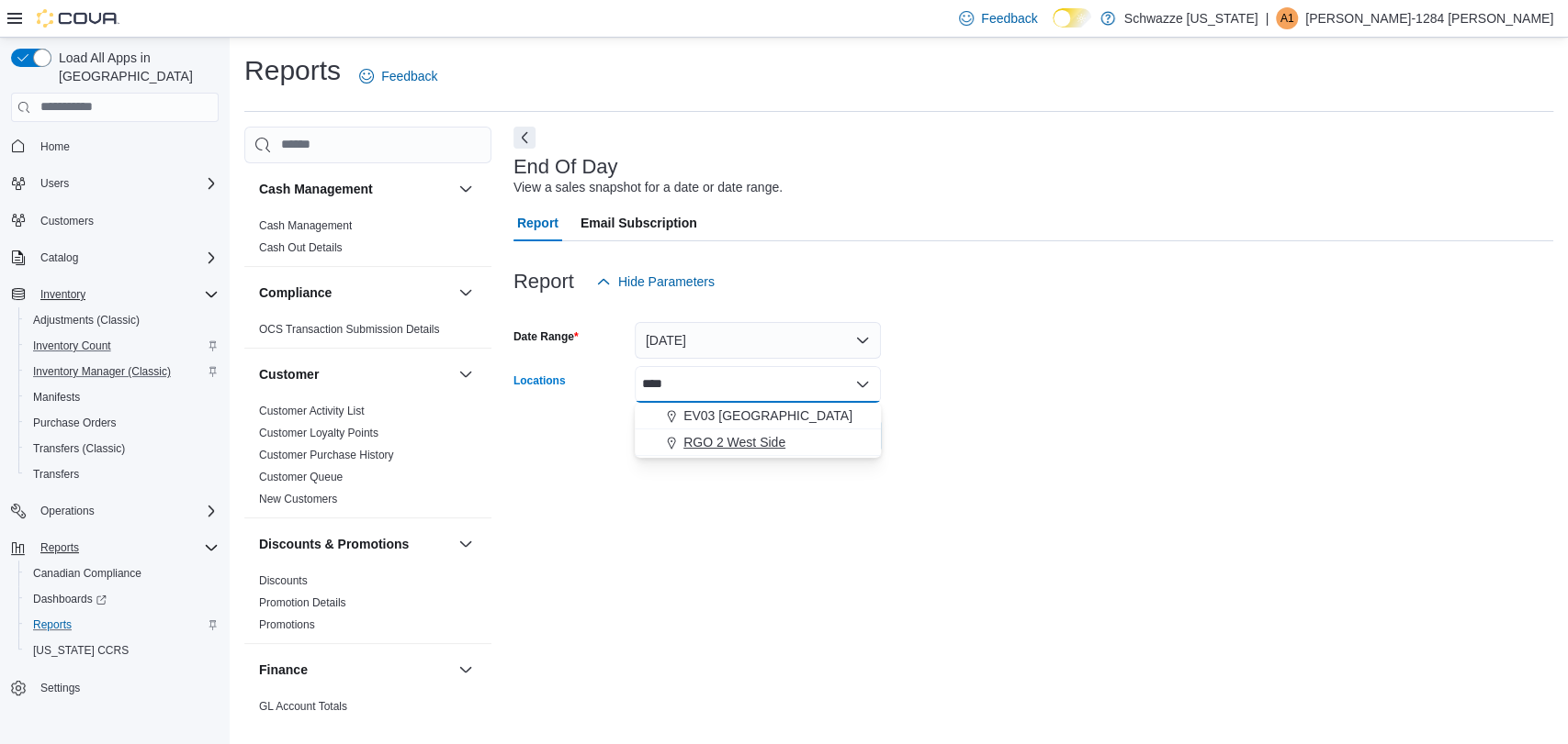
type input "****"
click at [742, 442] on span "RGO 2 West Side" at bounding box center [734, 442] width 102 height 18
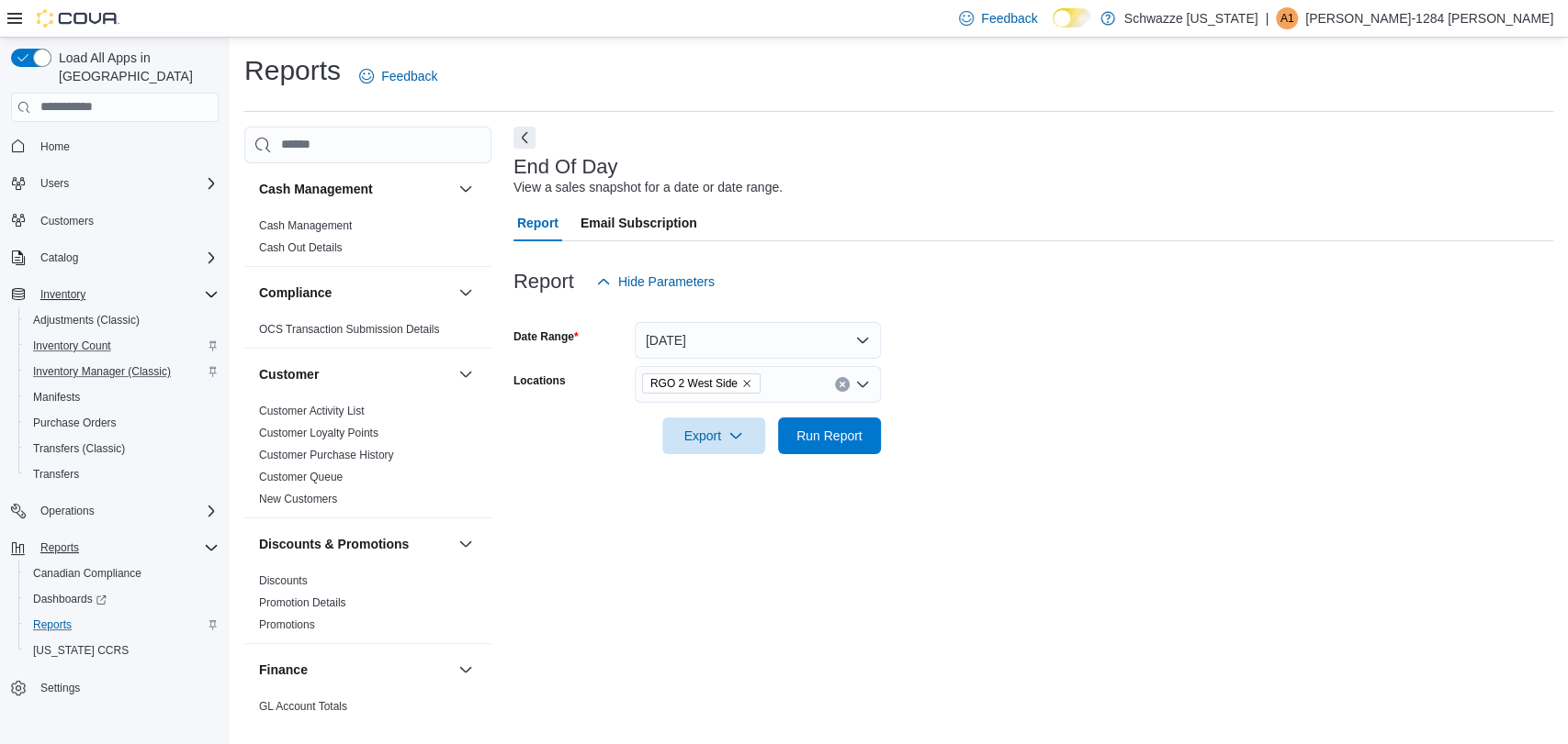
click at [1102, 437] on form "Date Range Today Locations RGO 2 West Side Export Run Report" at bounding box center [1033, 378] width 1039 height 154
click at [838, 435] on span "Run Report" at bounding box center [829, 434] width 66 height 18
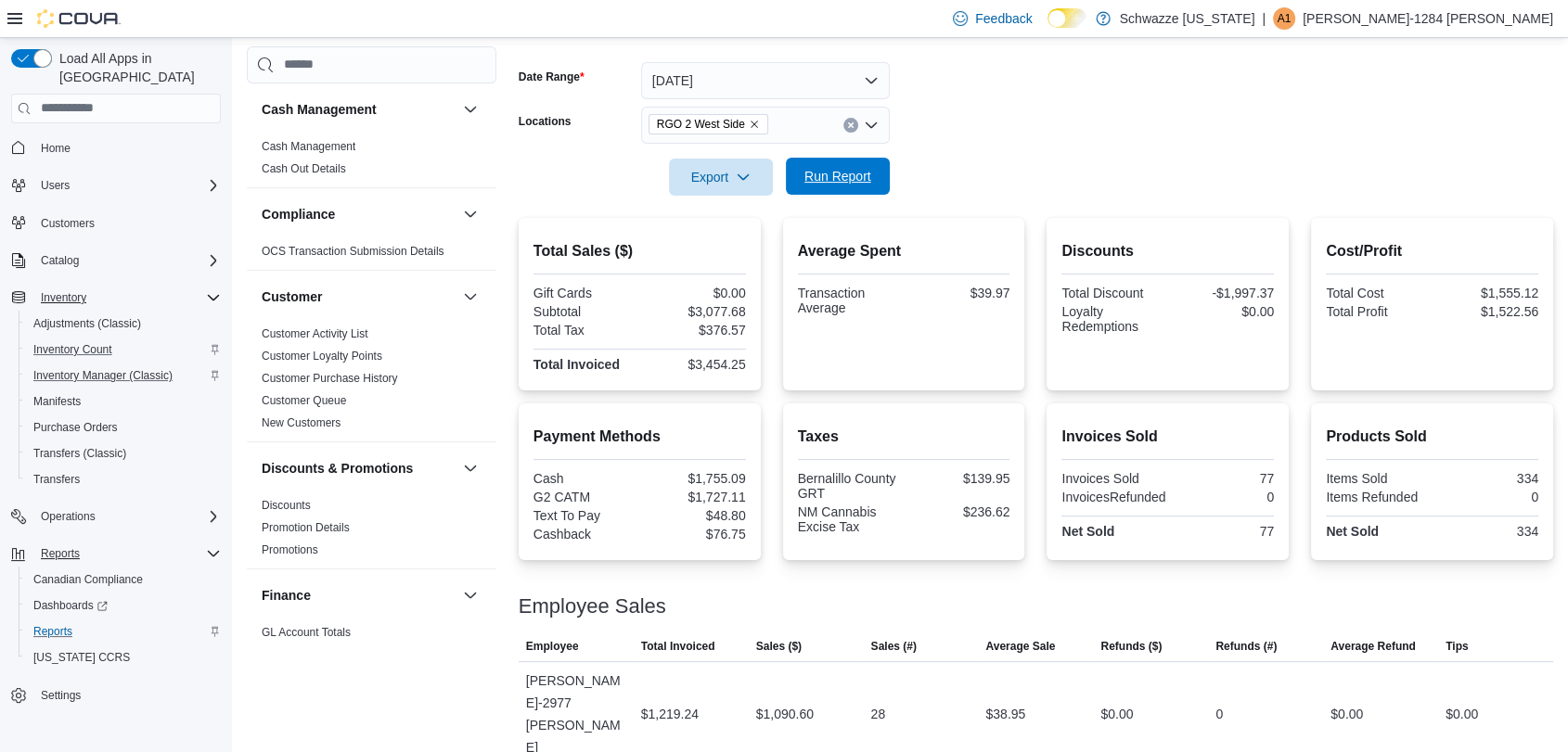
scroll to position [346, 0]
